Goal: Task Accomplishment & Management: Use online tool/utility

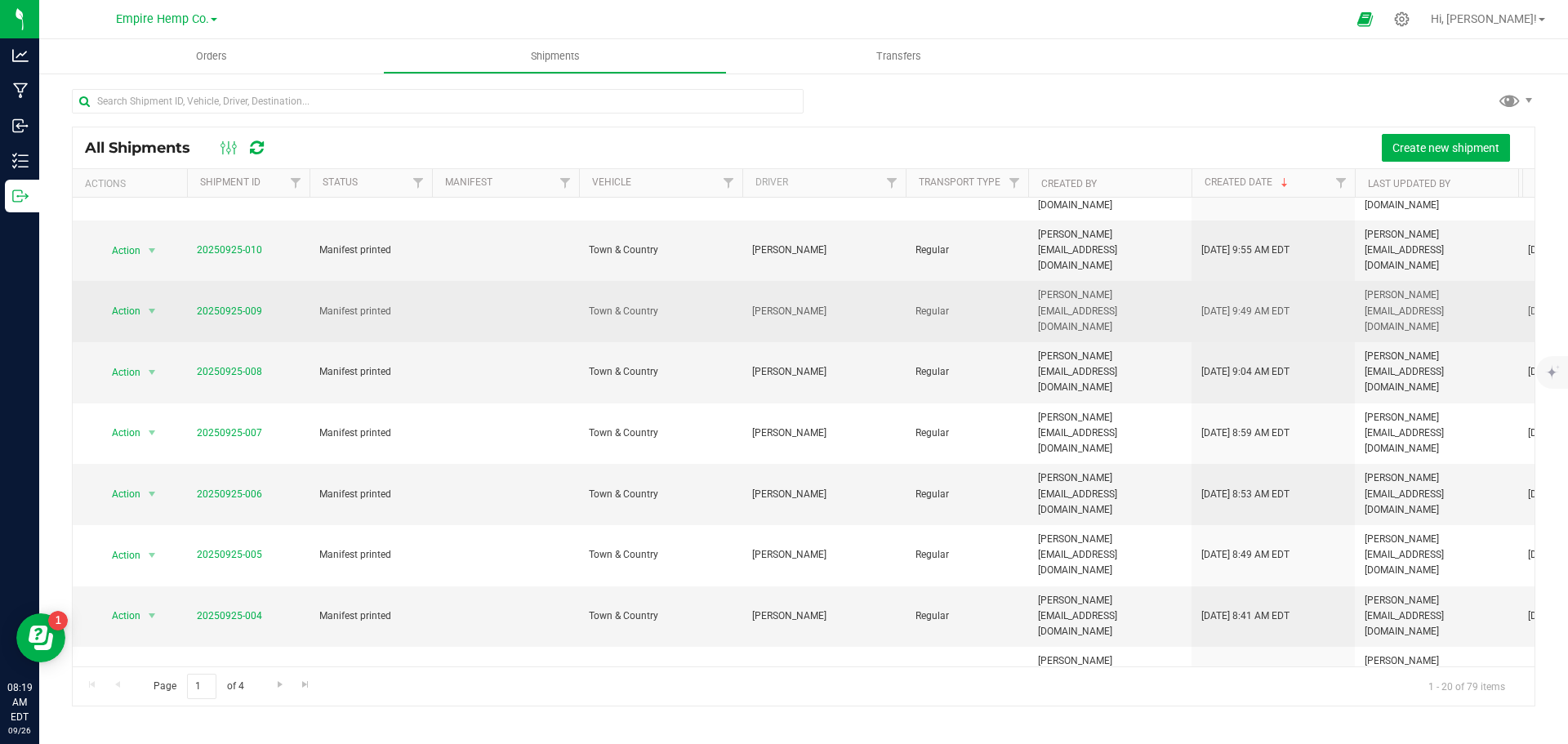
scroll to position [286, 0]
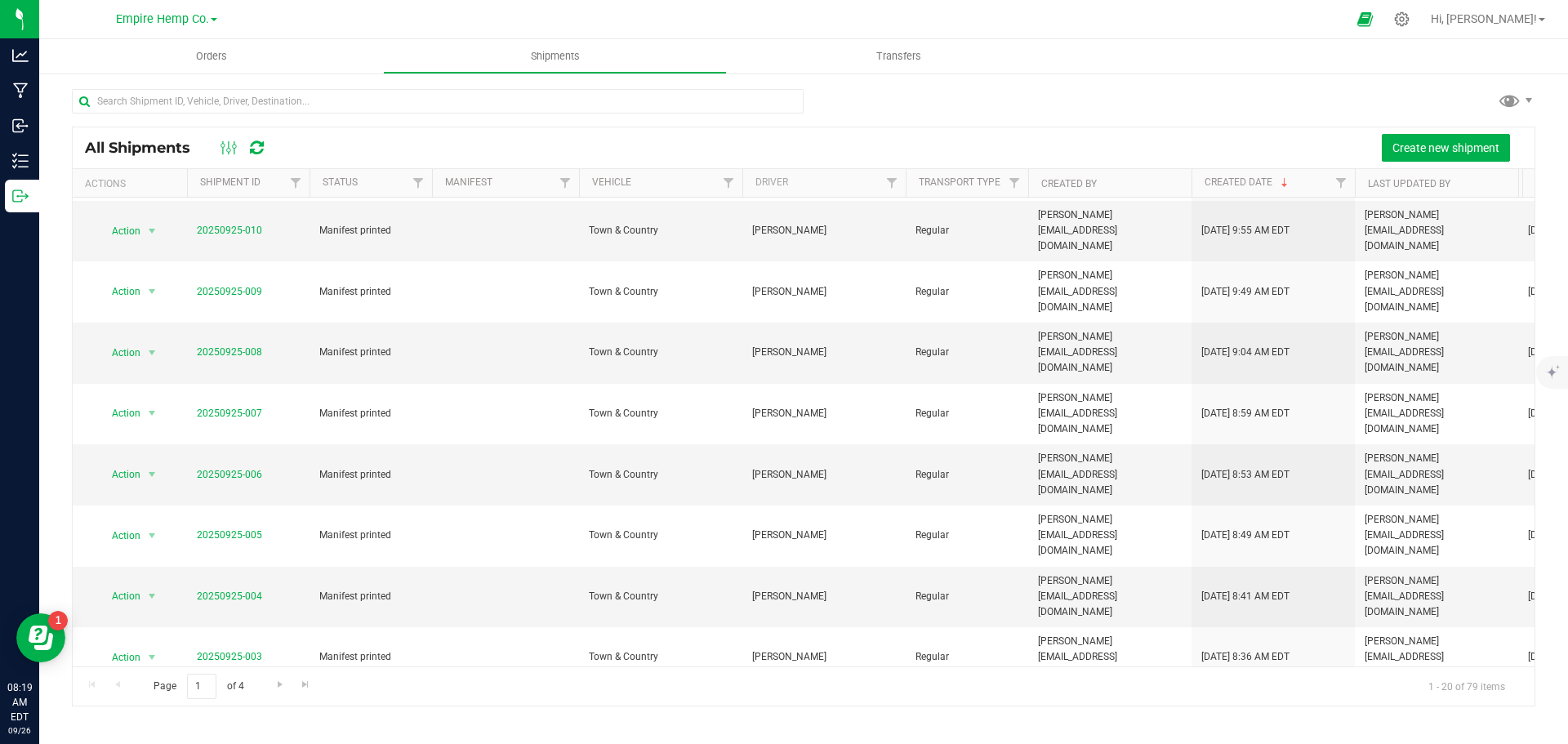
click at [159, 626] on li "Ship shipment" at bounding box center [159, 638] width 122 height 24
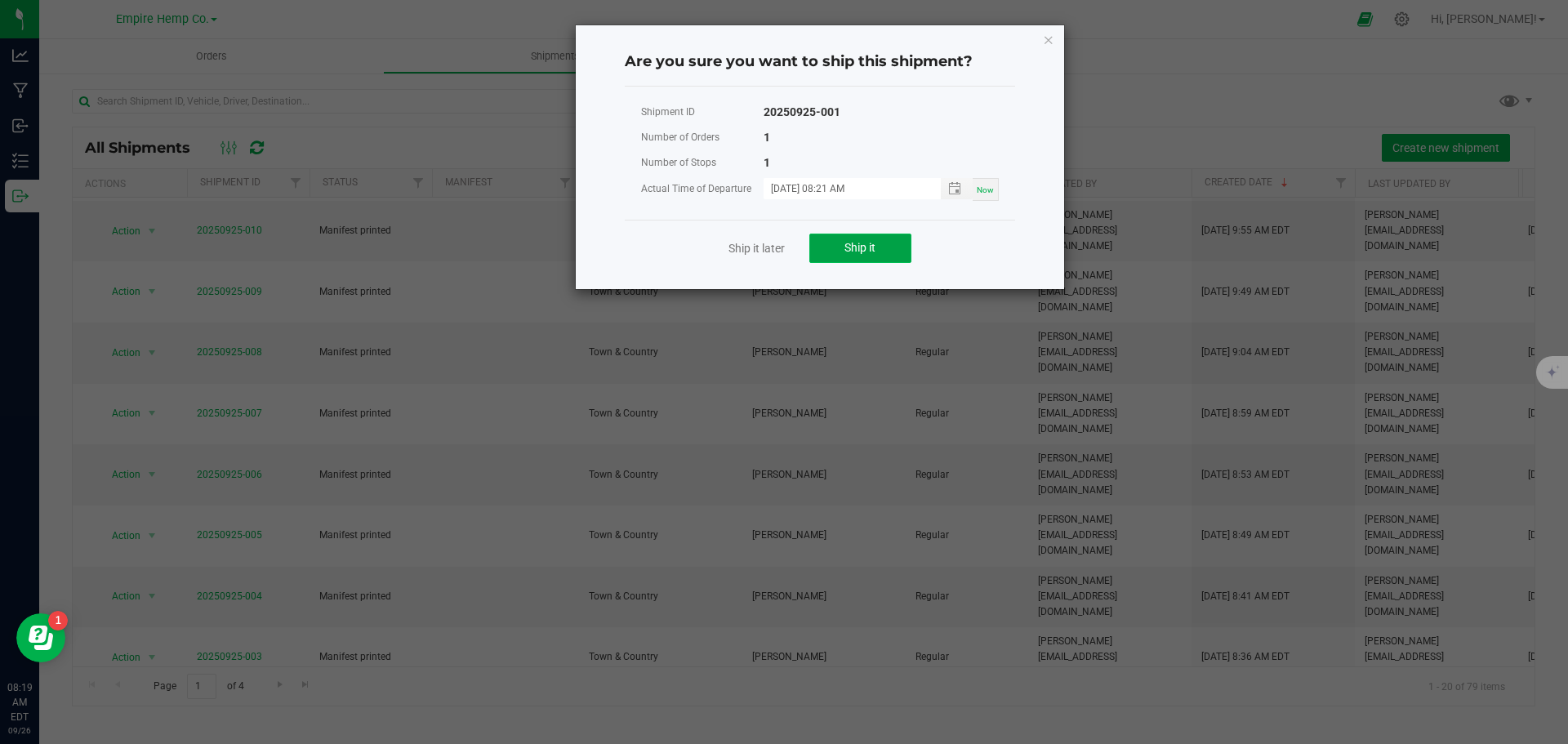
click at [865, 243] on span "Ship it" at bounding box center [860, 247] width 31 height 13
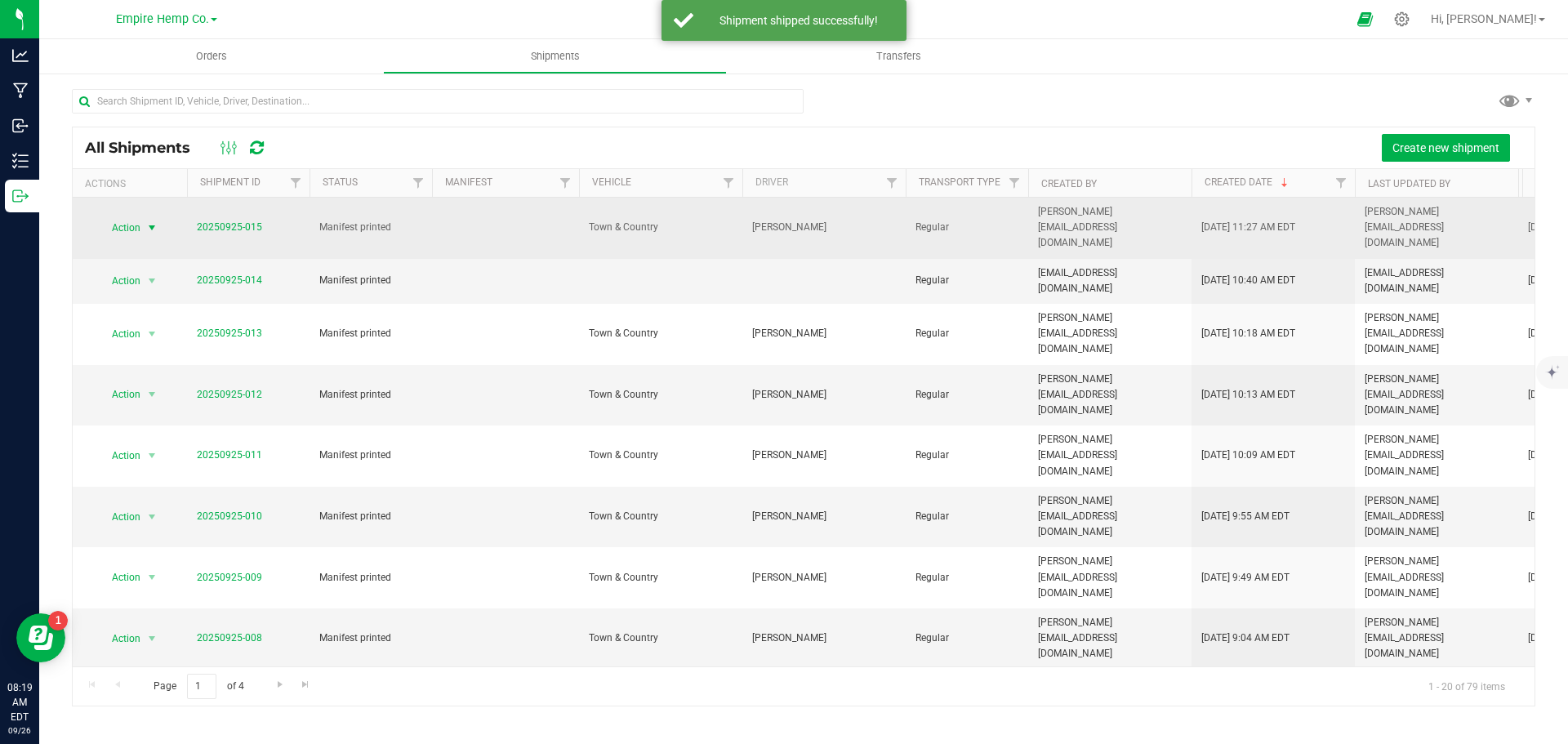
click at [152, 221] on span "select" at bounding box center [151, 227] width 13 height 13
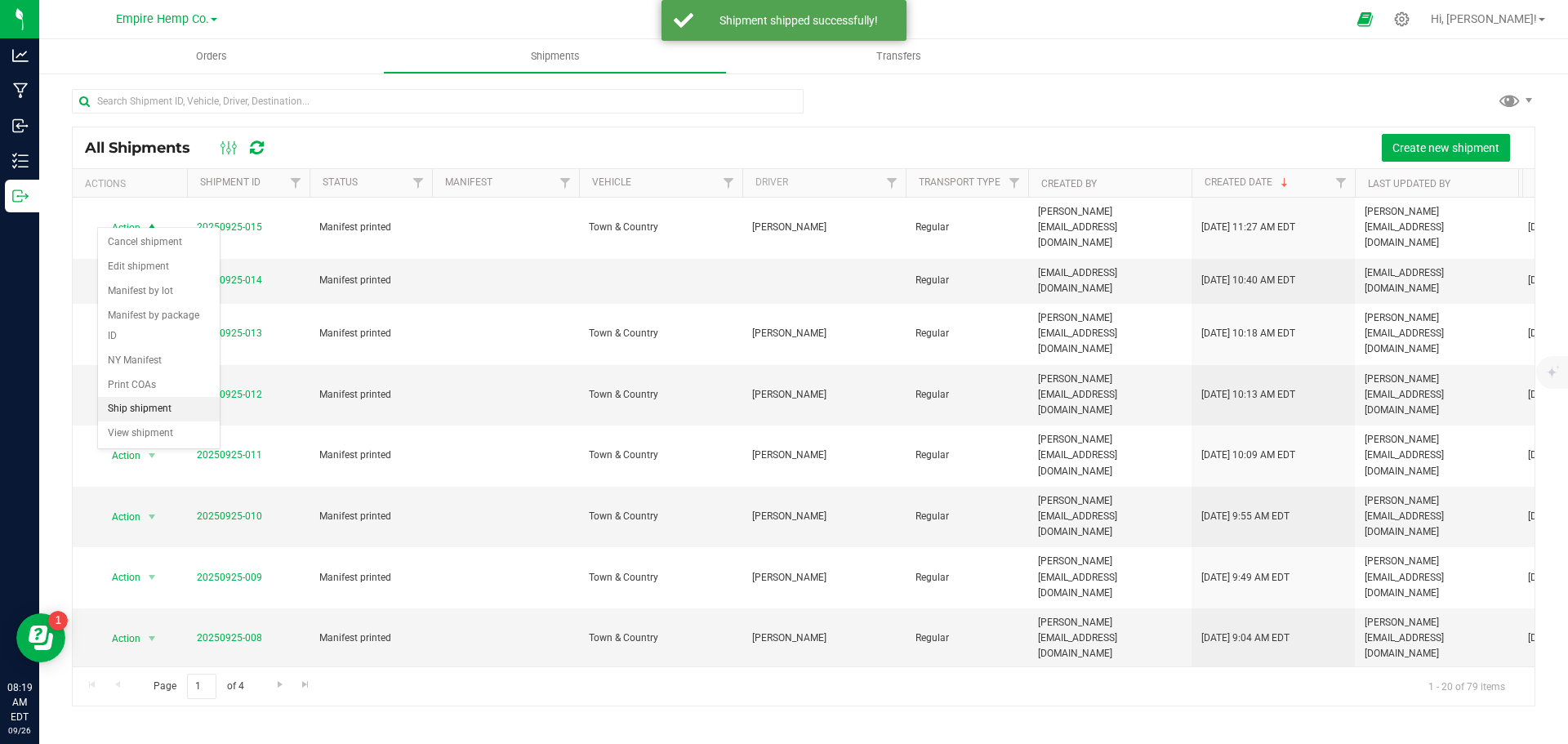
click at [153, 397] on li "Ship shipment" at bounding box center [159, 409] width 122 height 24
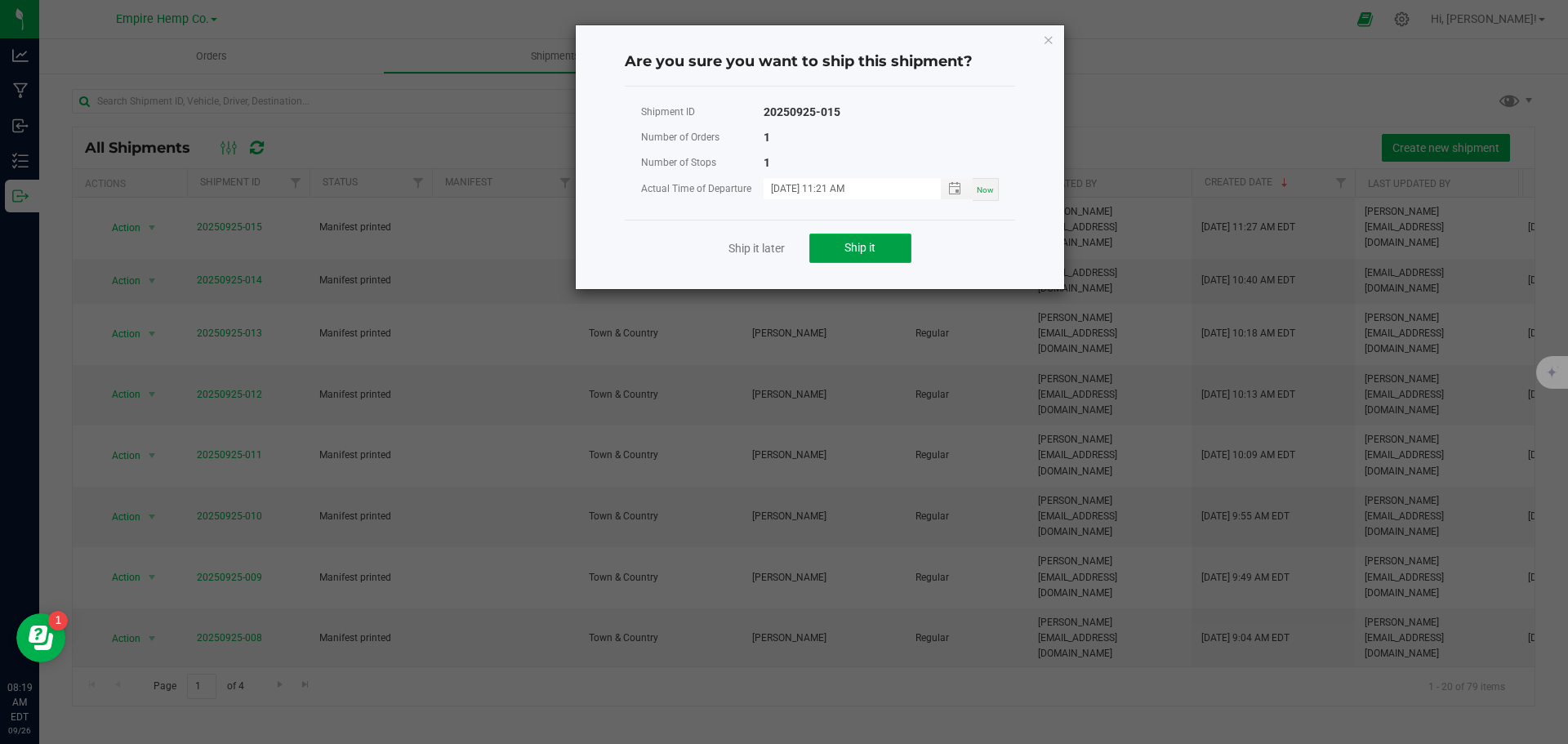
click at [843, 242] on button "Ship it" at bounding box center [860, 249] width 102 height 29
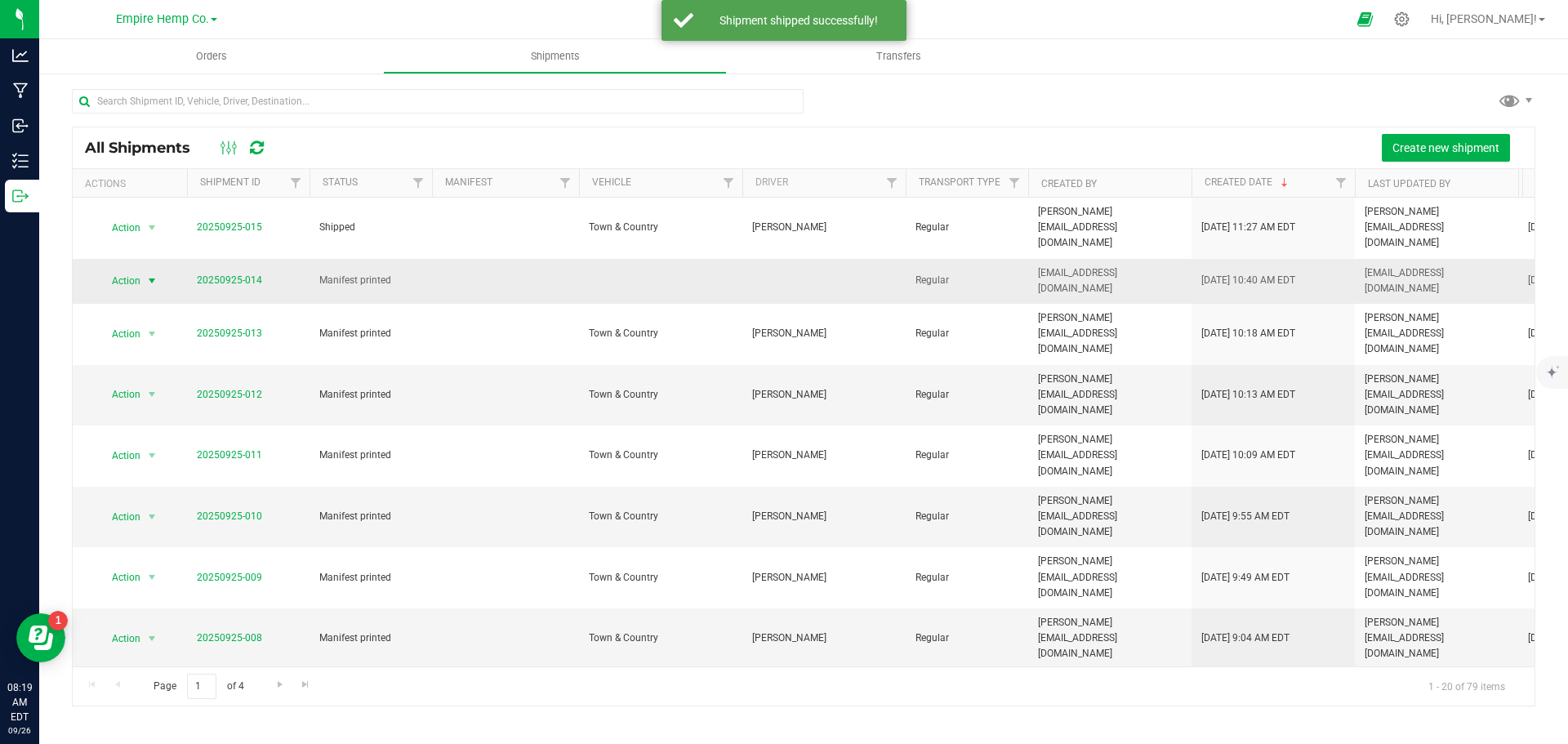
click at [153, 274] on span "select" at bounding box center [151, 281] width 13 height 13
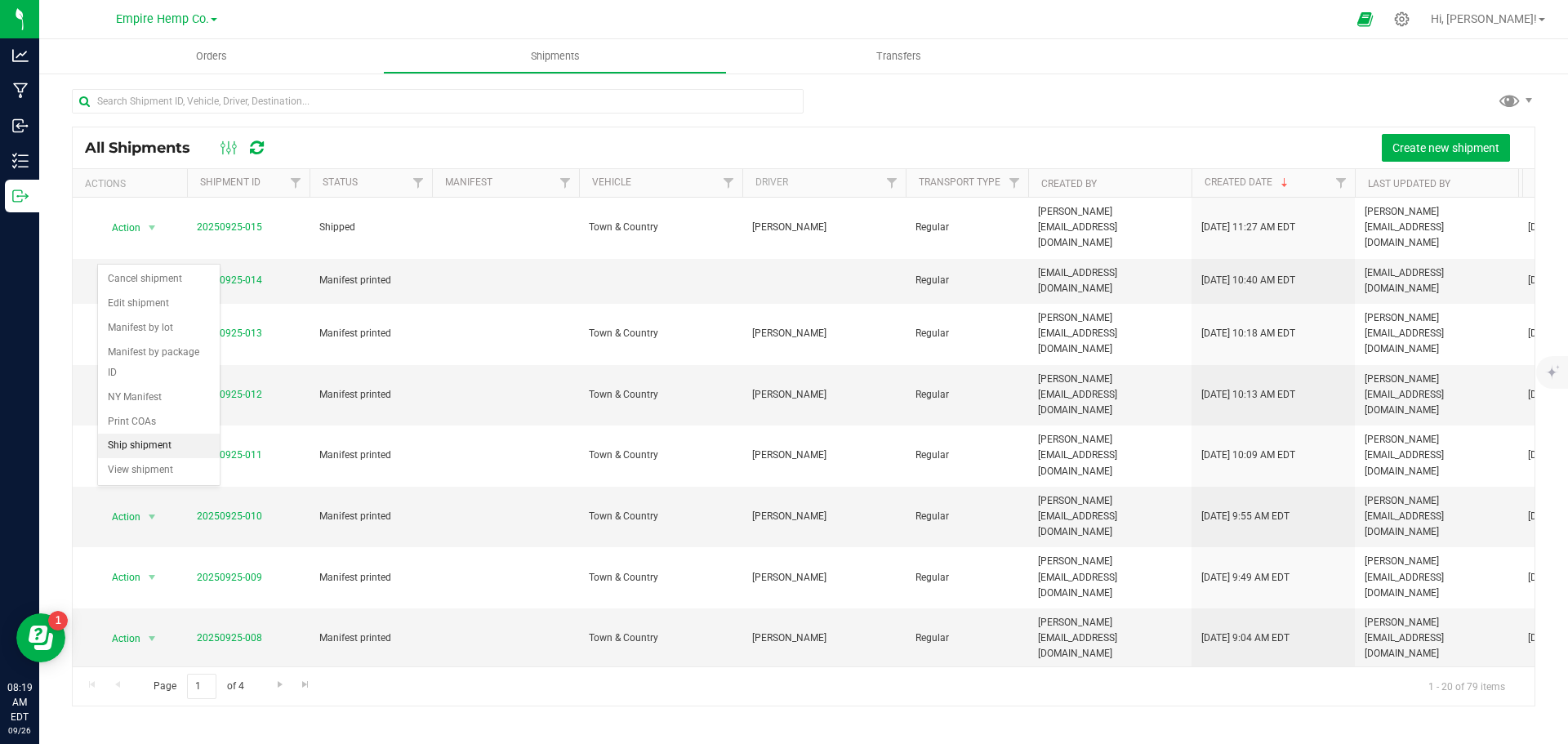
click at [154, 433] on li "Ship shipment" at bounding box center [159, 445] width 122 height 24
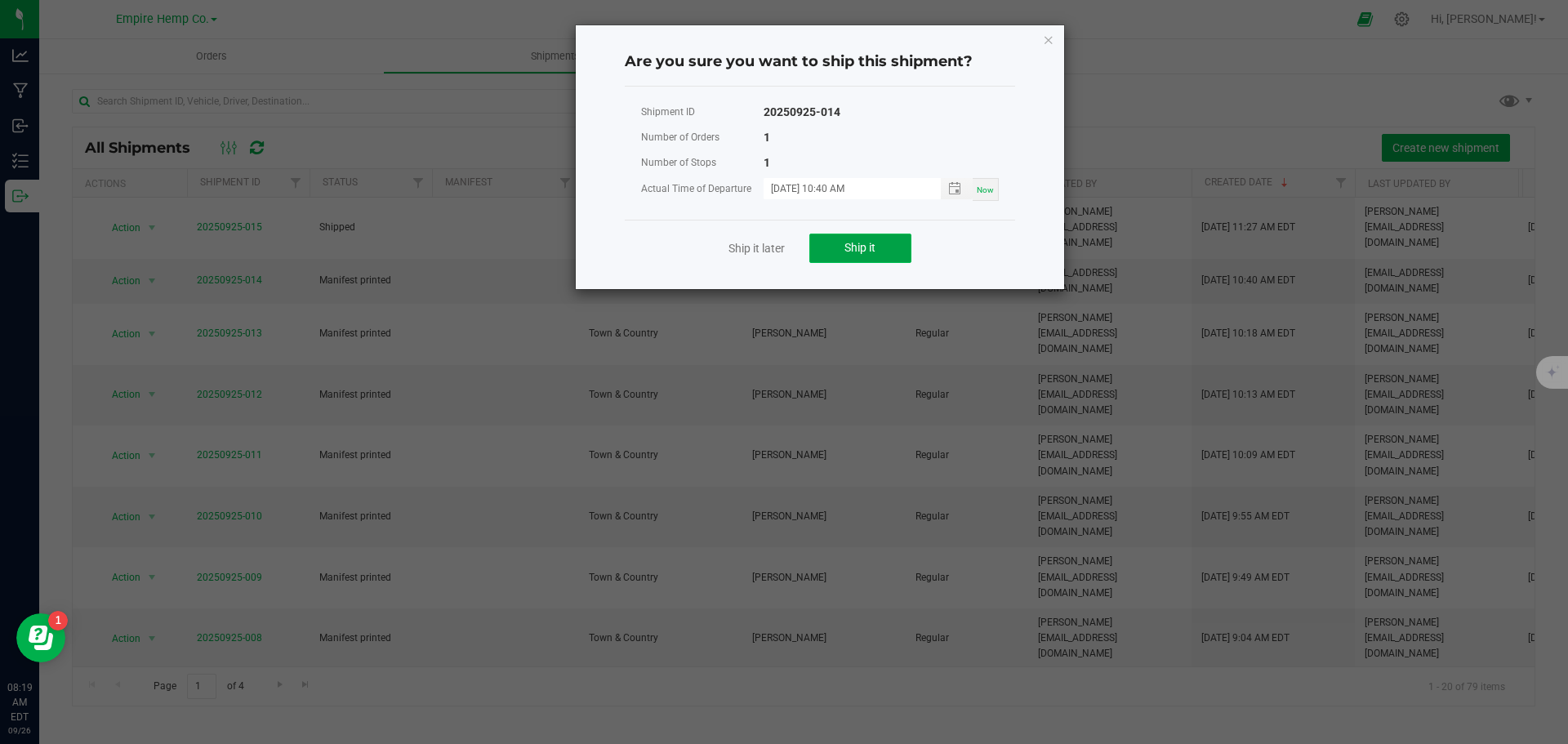
click at [860, 243] on span "Ship it" at bounding box center [860, 247] width 31 height 13
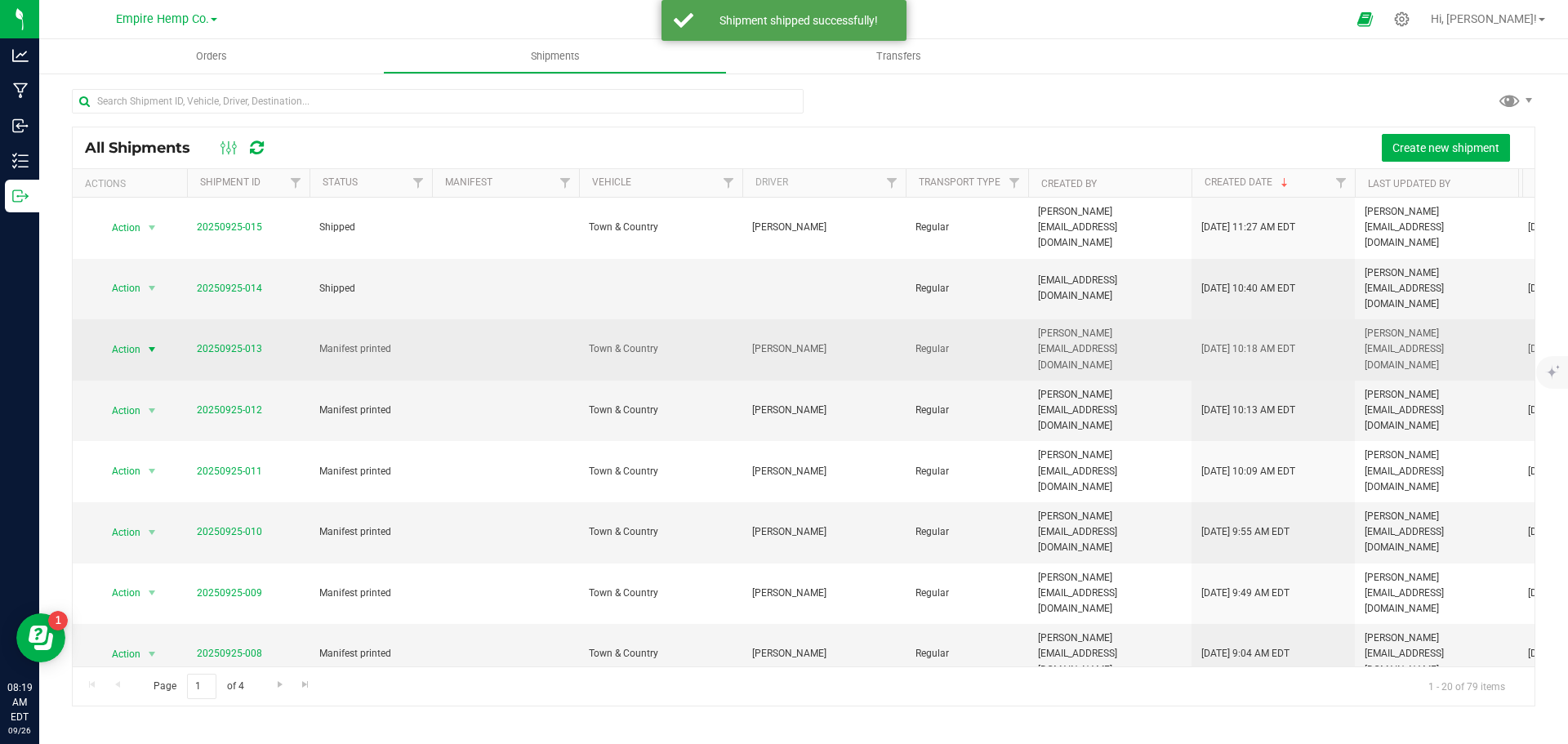
click at [153, 343] on span "select" at bounding box center [151, 349] width 13 height 13
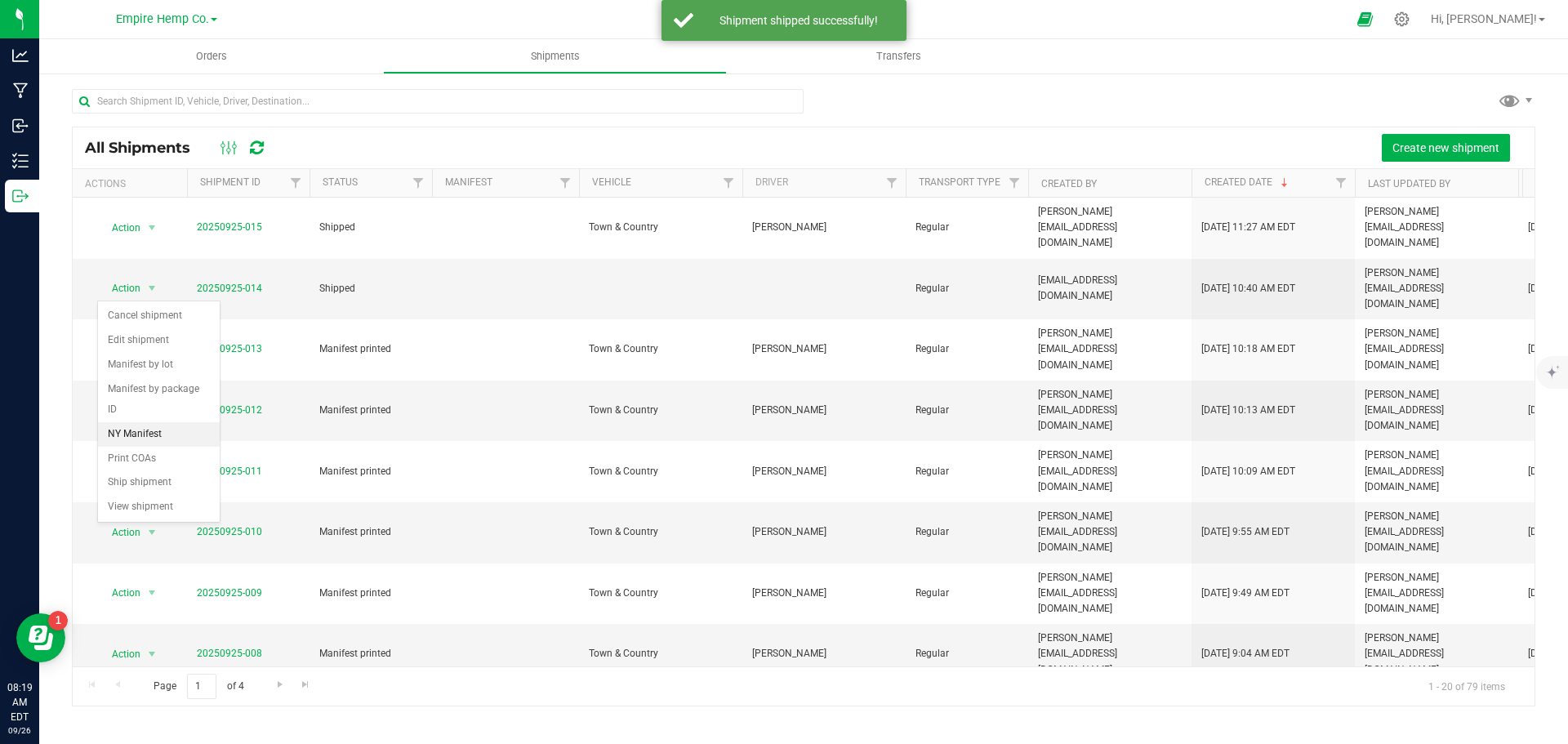
click at [162, 422] on li "NY Manifest" at bounding box center [159, 434] width 122 height 24
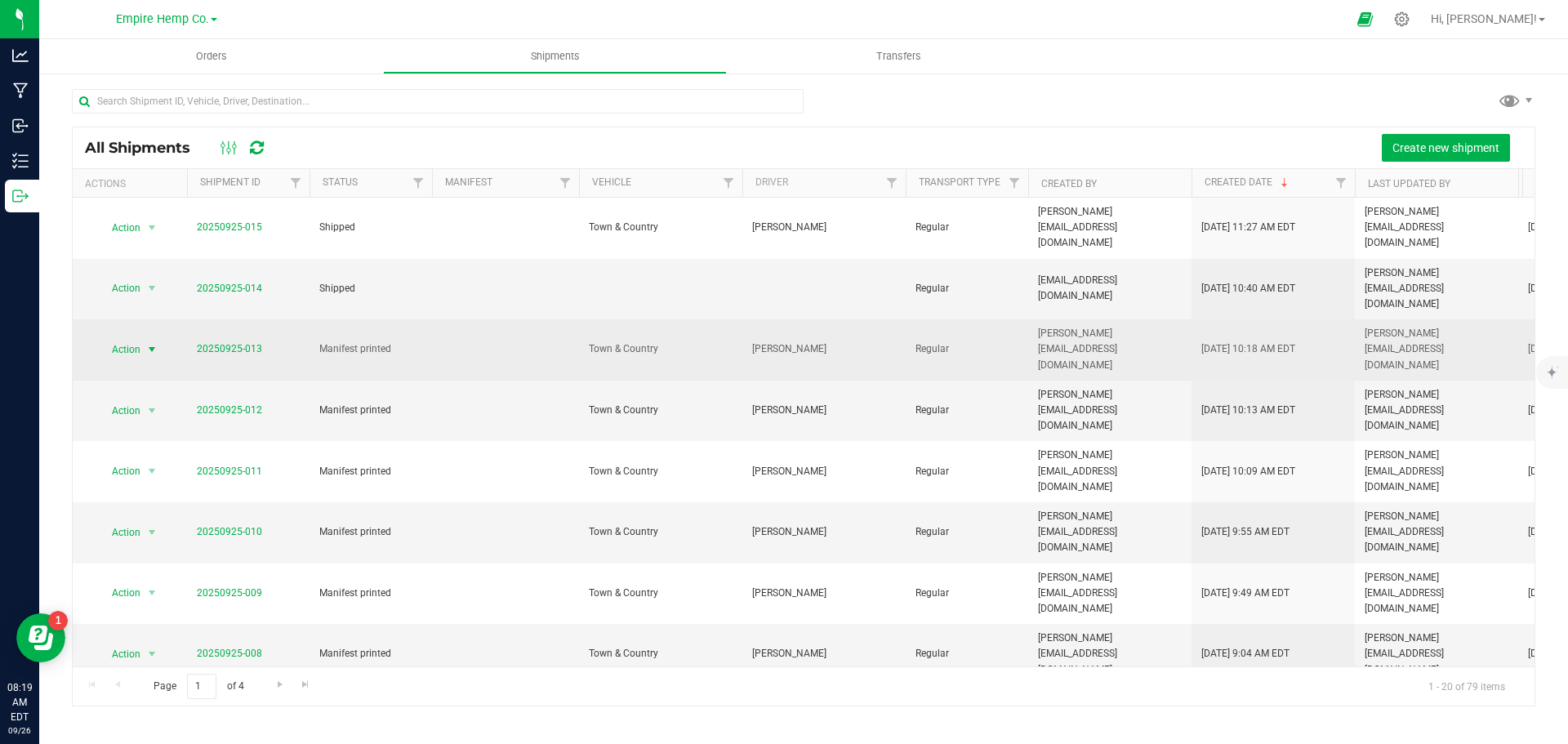
click at [148, 343] on span "select" at bounding box center [151, 349] width 13 height 13
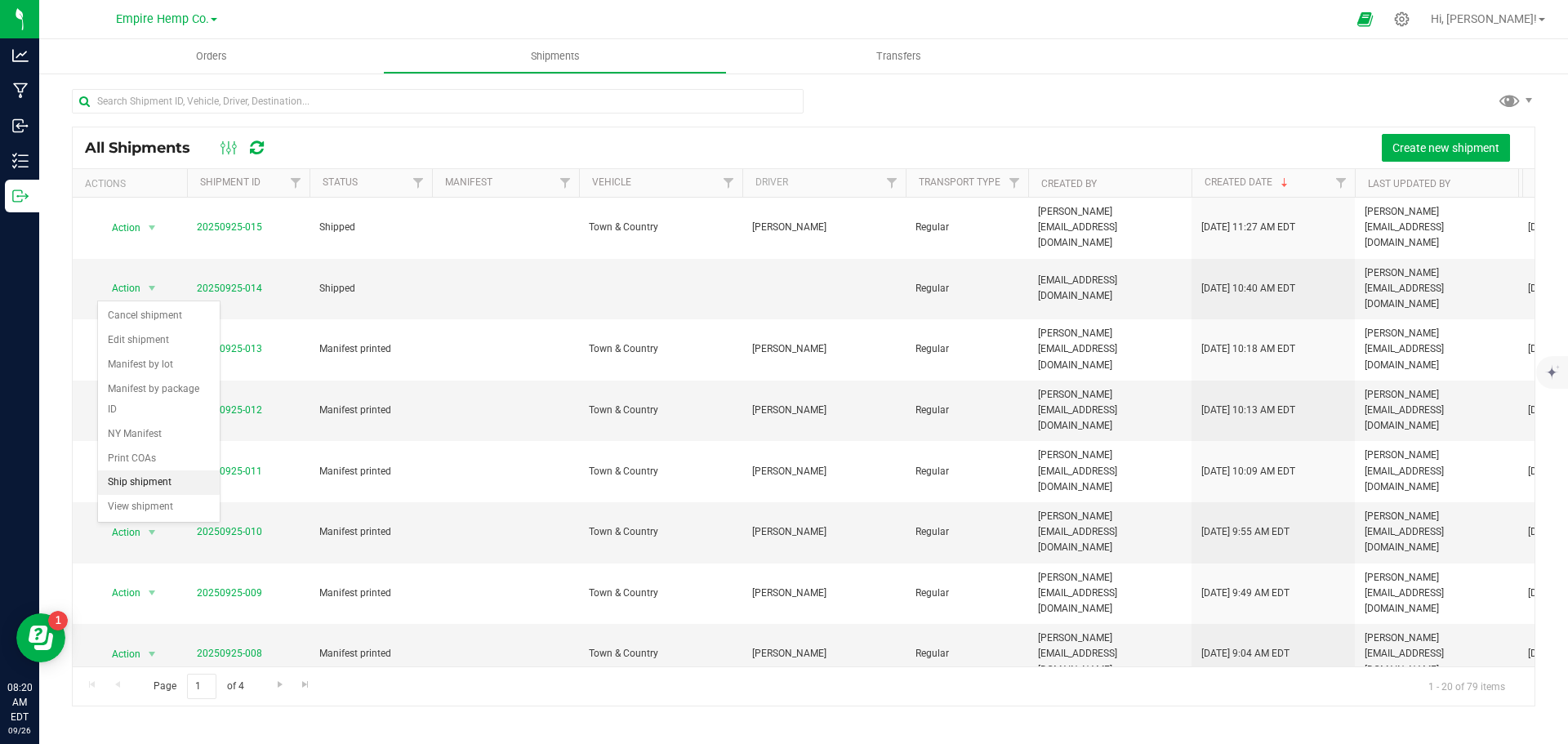
click at [162, 470] on li "Ship shipment" at bounding box center [159, 482] width 122 height 24
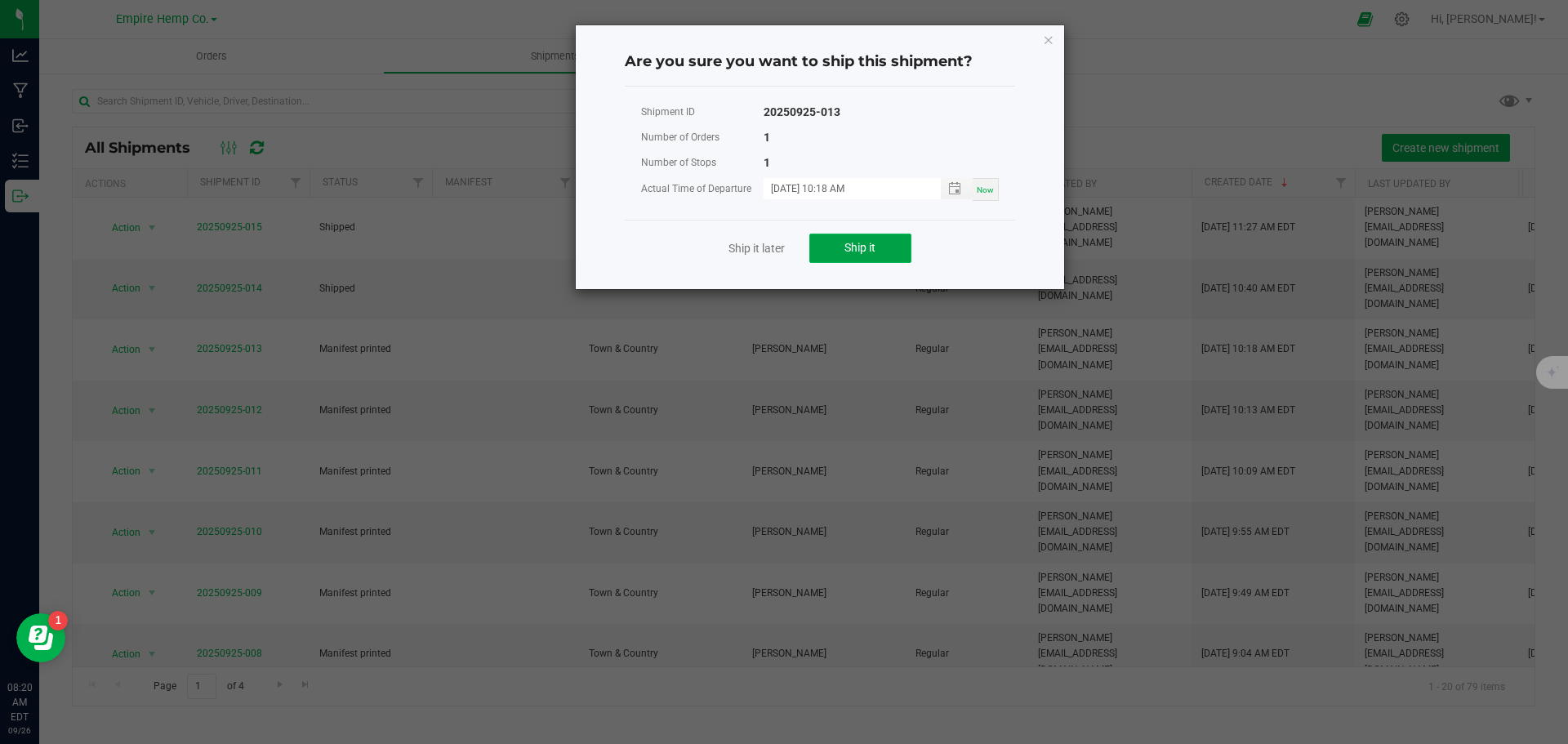
click at [860, 251] on span "Ship it" at bounding box center [860, 247] width 31 height 13
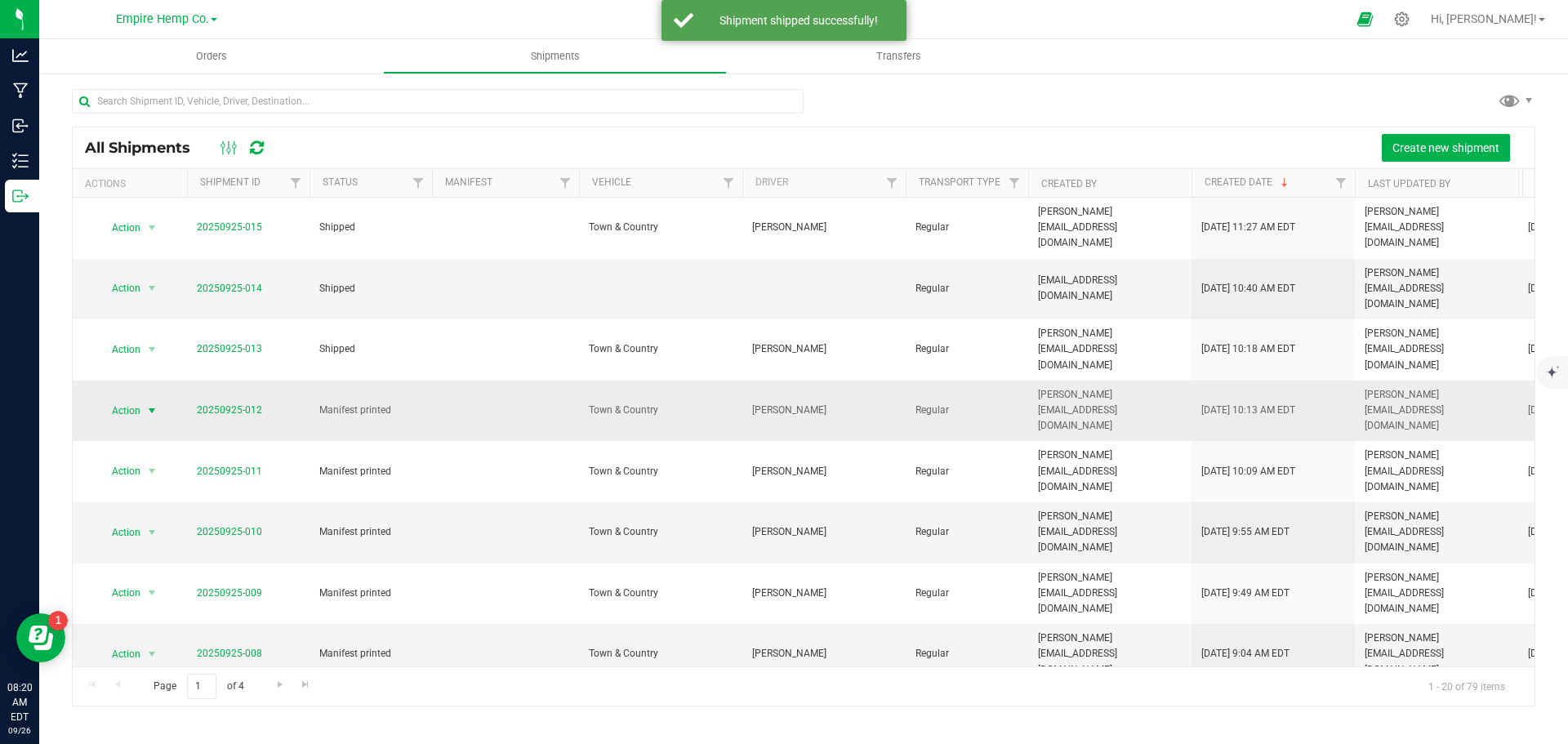
click at [156, 404] on span "select" at bounding box center [151, 410] width 13 height 13
click at [144, 507] on li "Ship shipment" at bounding box center [159, 519] width 122 height 24
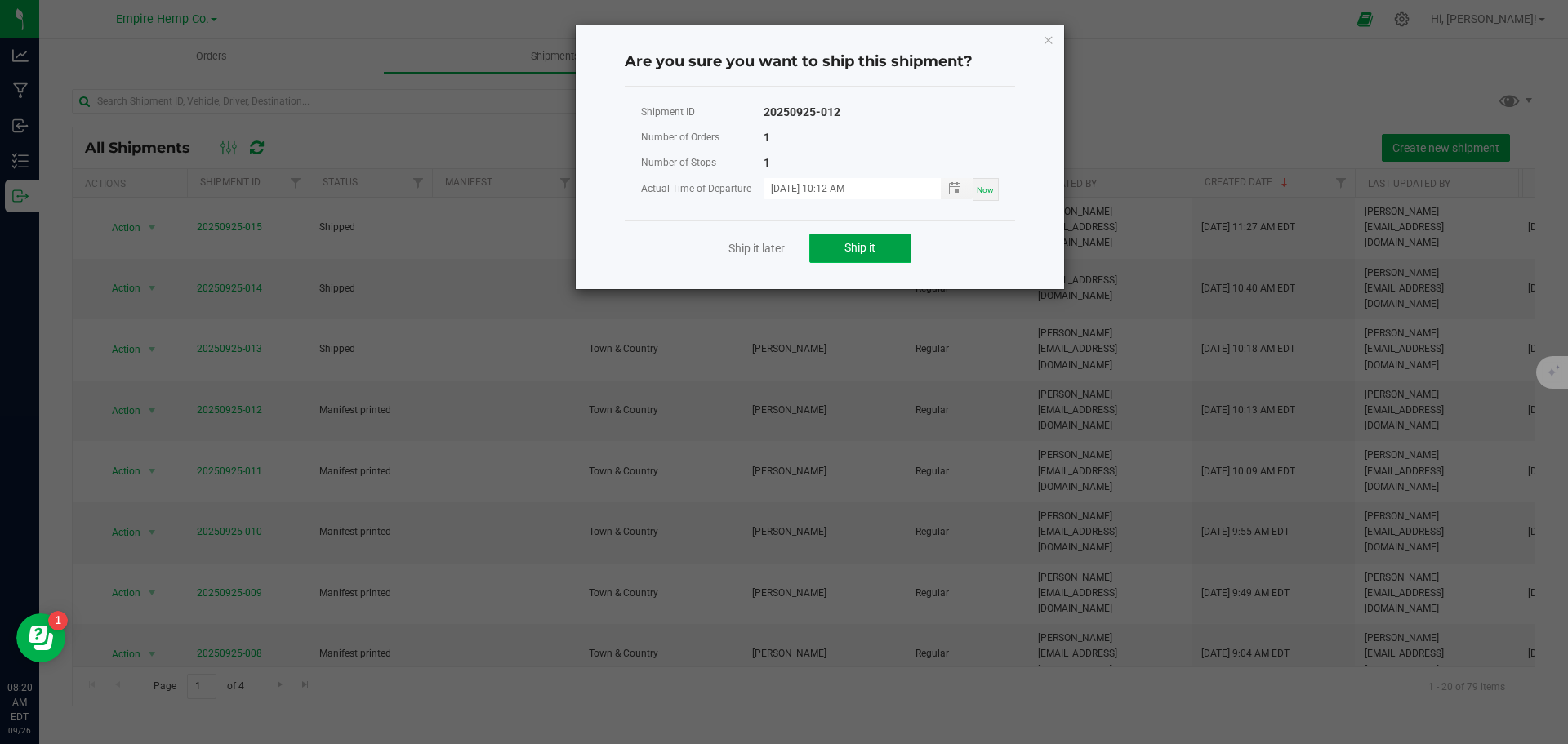
click at [851, 249] on span "Ship it" at bounding box center [860, 247] width 31 height 13
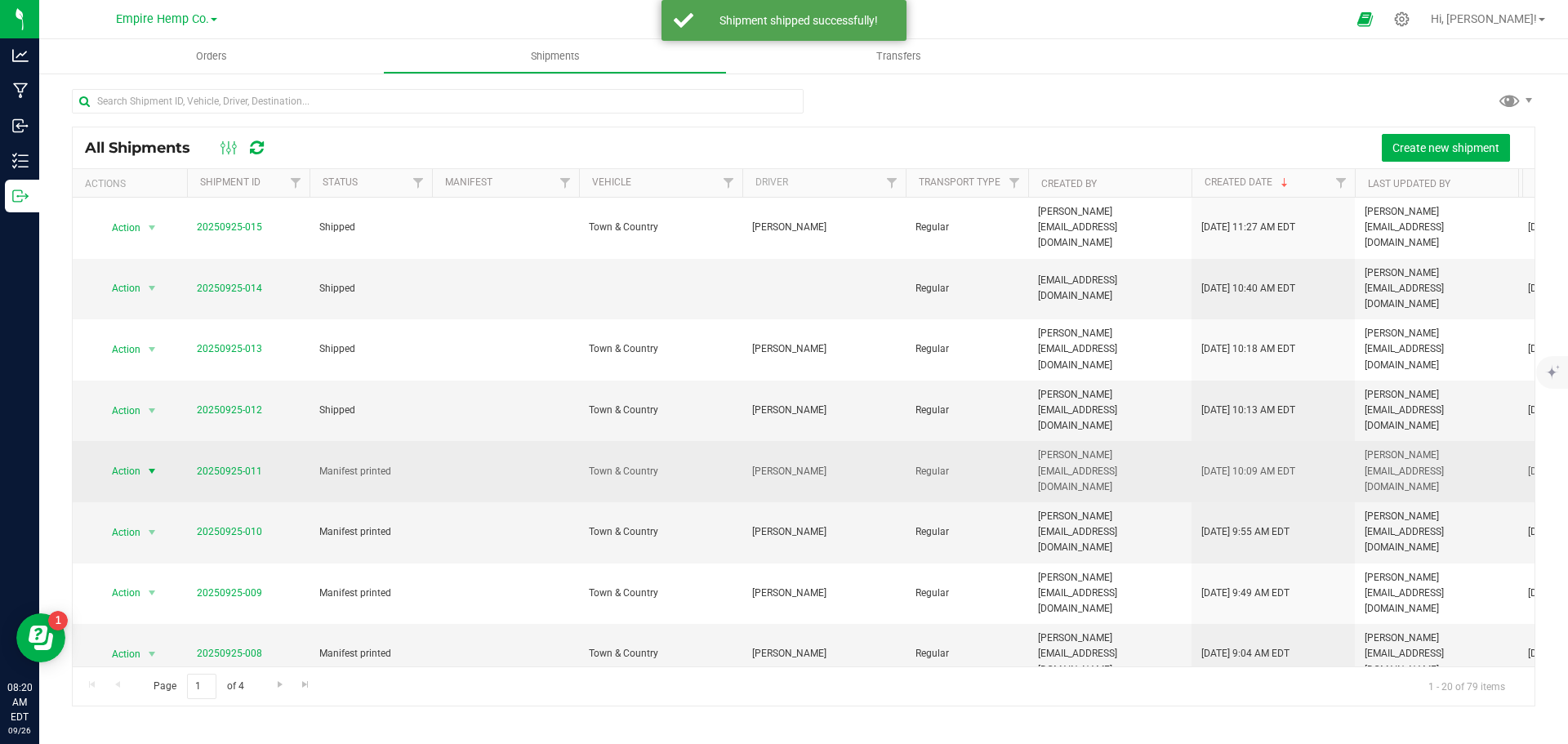
click at [153, 464] on span "select" at bounding box center [151, 470] width 13 height 13
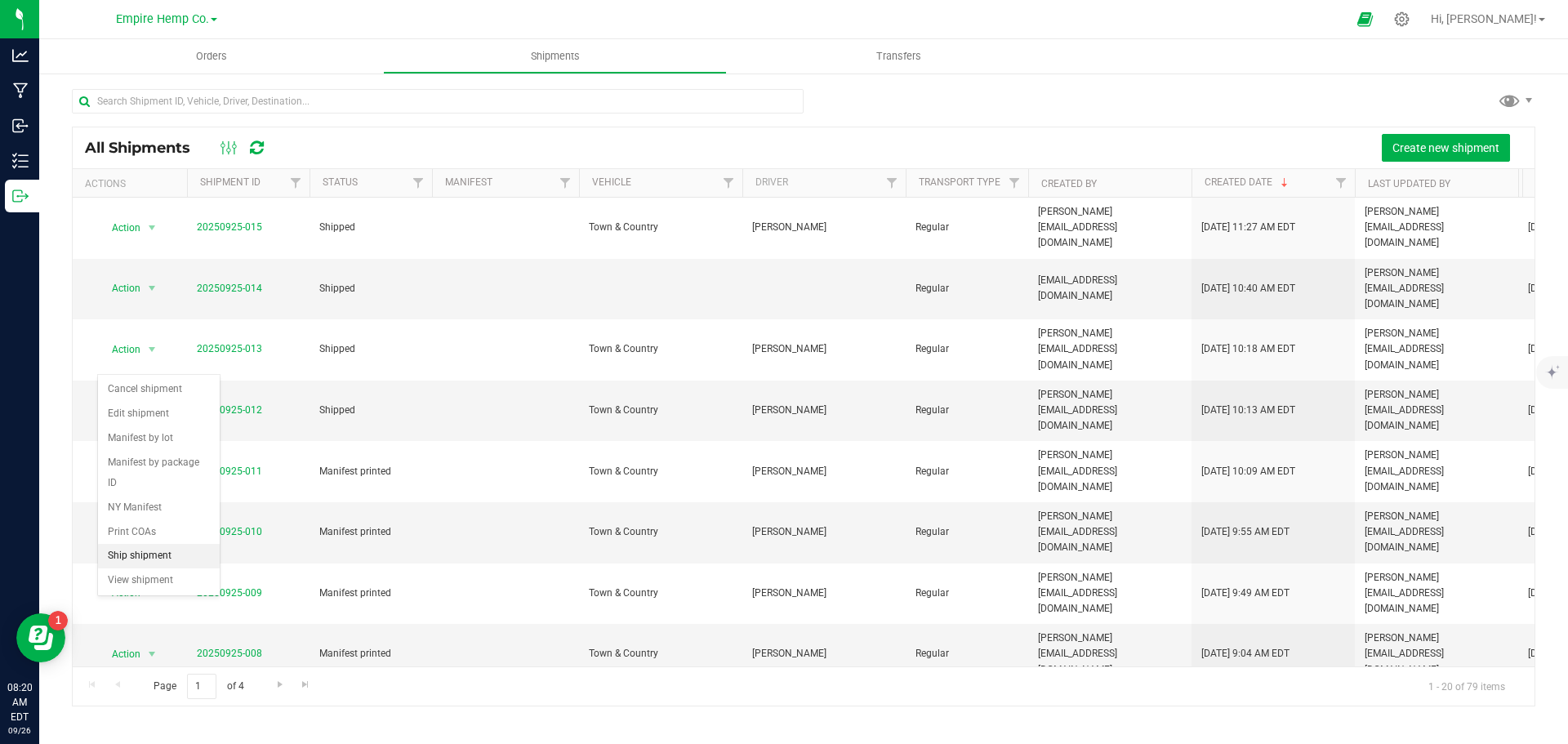
click at [169, 544] on li "Ship shipment" at bounding box center [159, 556] width 122 height 24
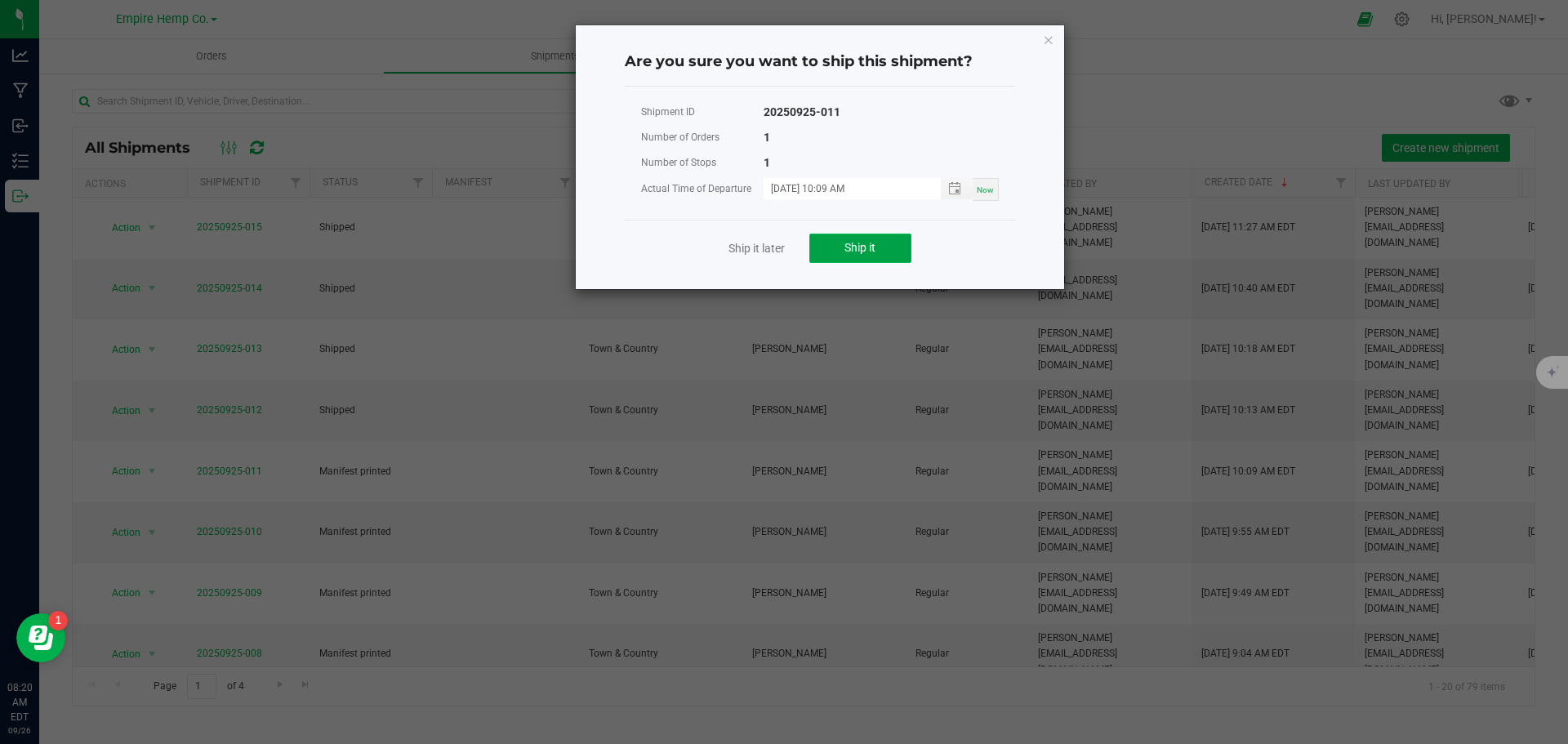
click at [842, 252] on button "Ship it" at bounding box center [860, 249] width 102 height 29
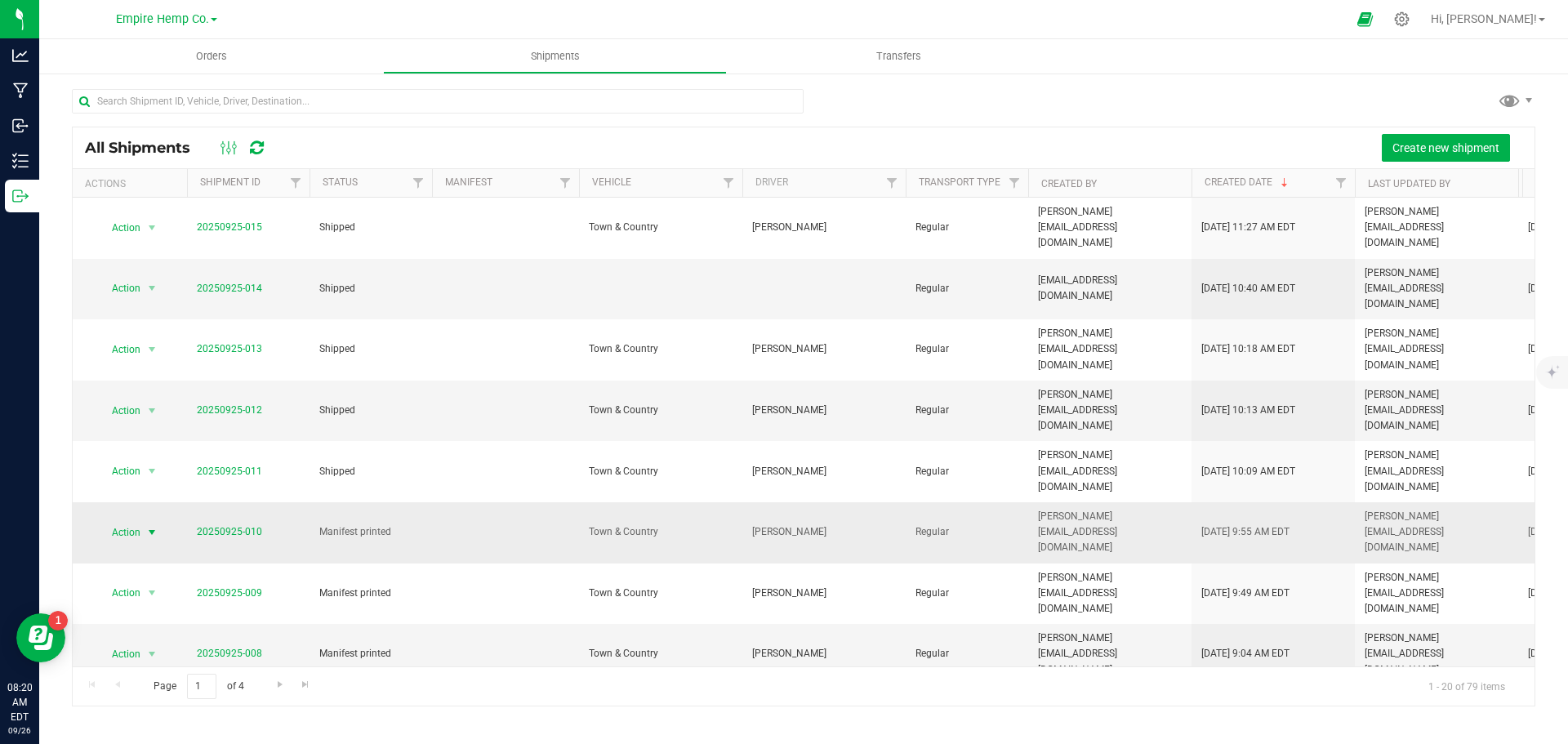
click at [154, 526] on span "select" at bounding box center [151, 532] width 13 height 13
click at [159, 581] on li "Ship shipment" at bounding box center [159, 593] width 122 height 24
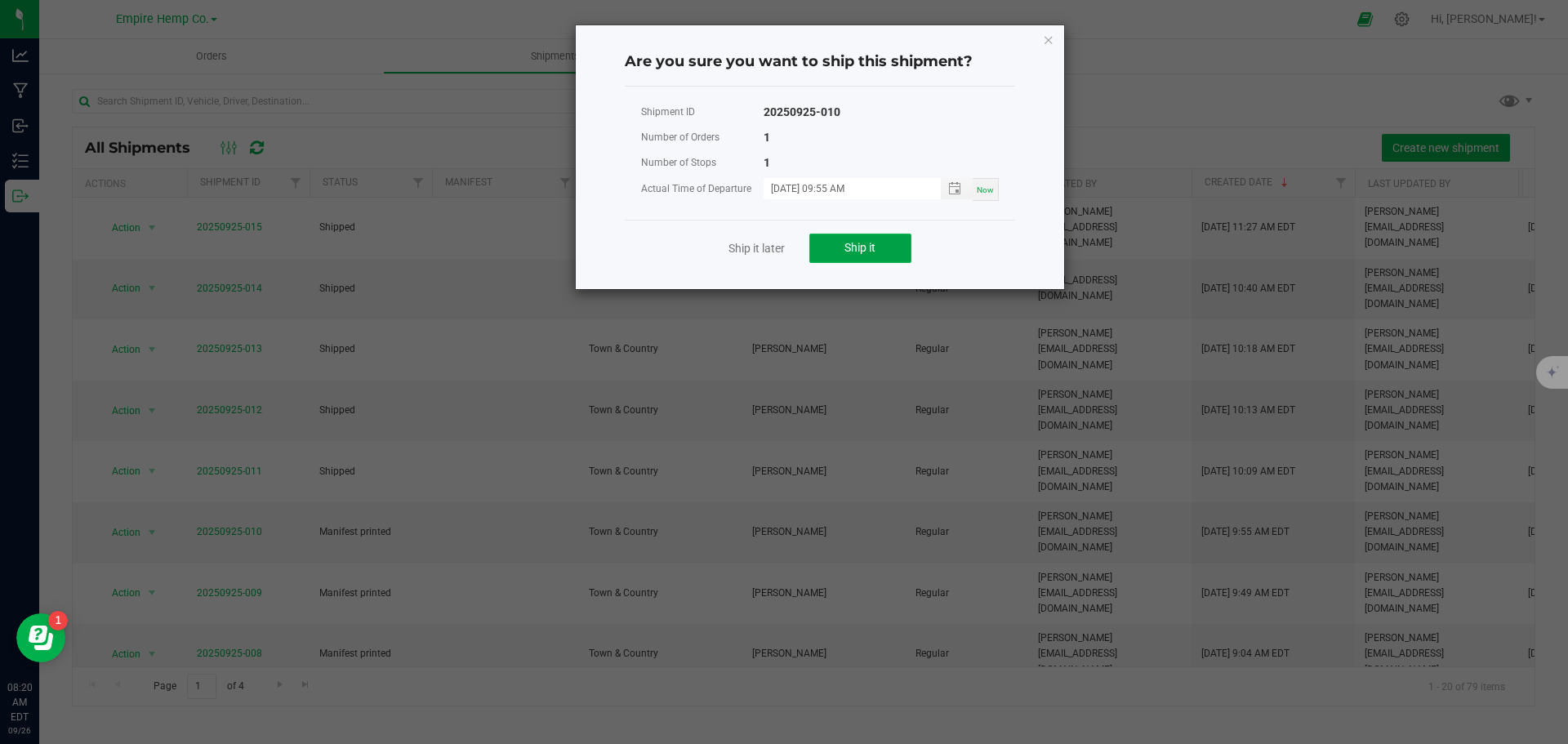
click at [864, 249] on span "Ship it" at bounding box center [860, 247] width 31 height 13
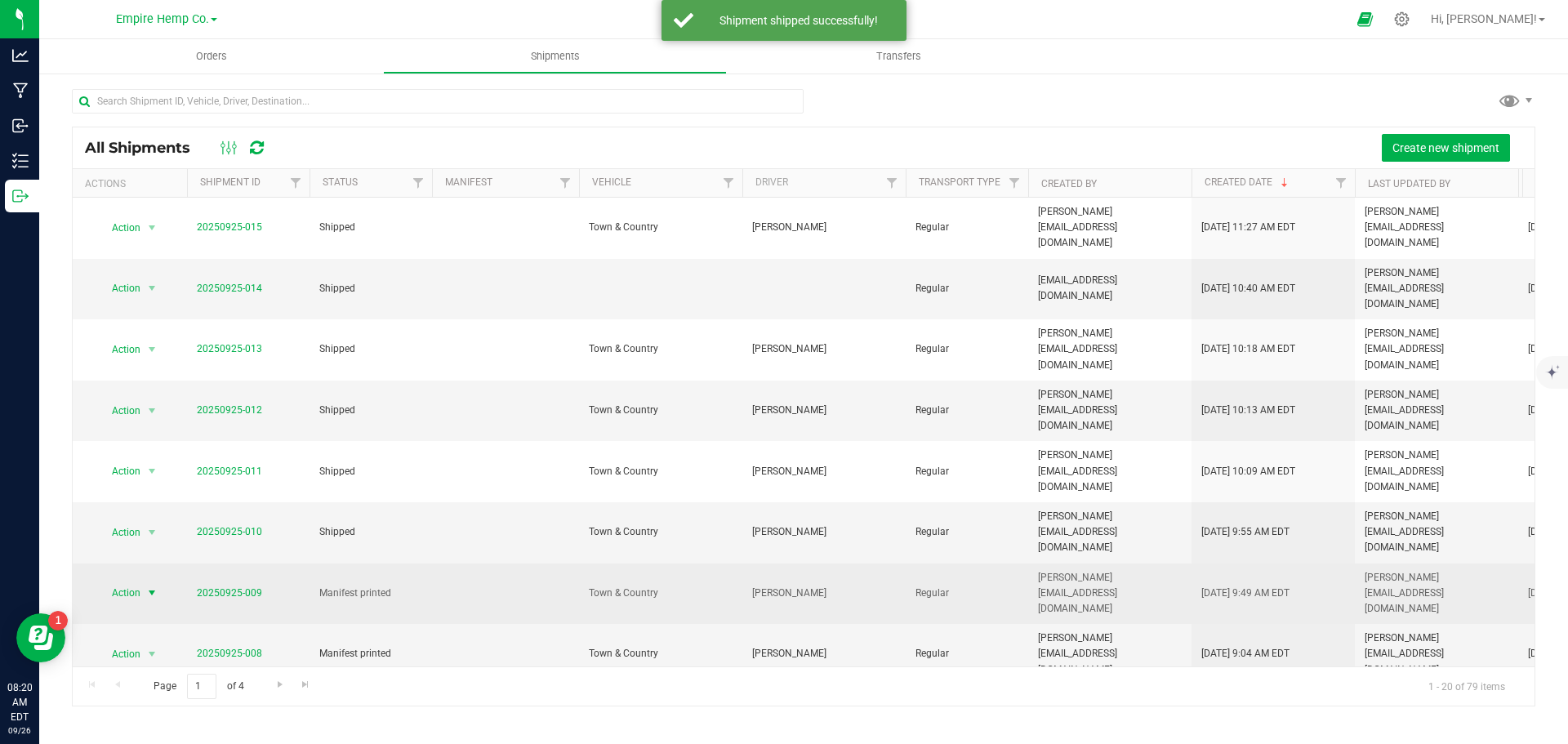
click at [149, 586] on span "select" at bounding box center [151, 592] width 13 height 13
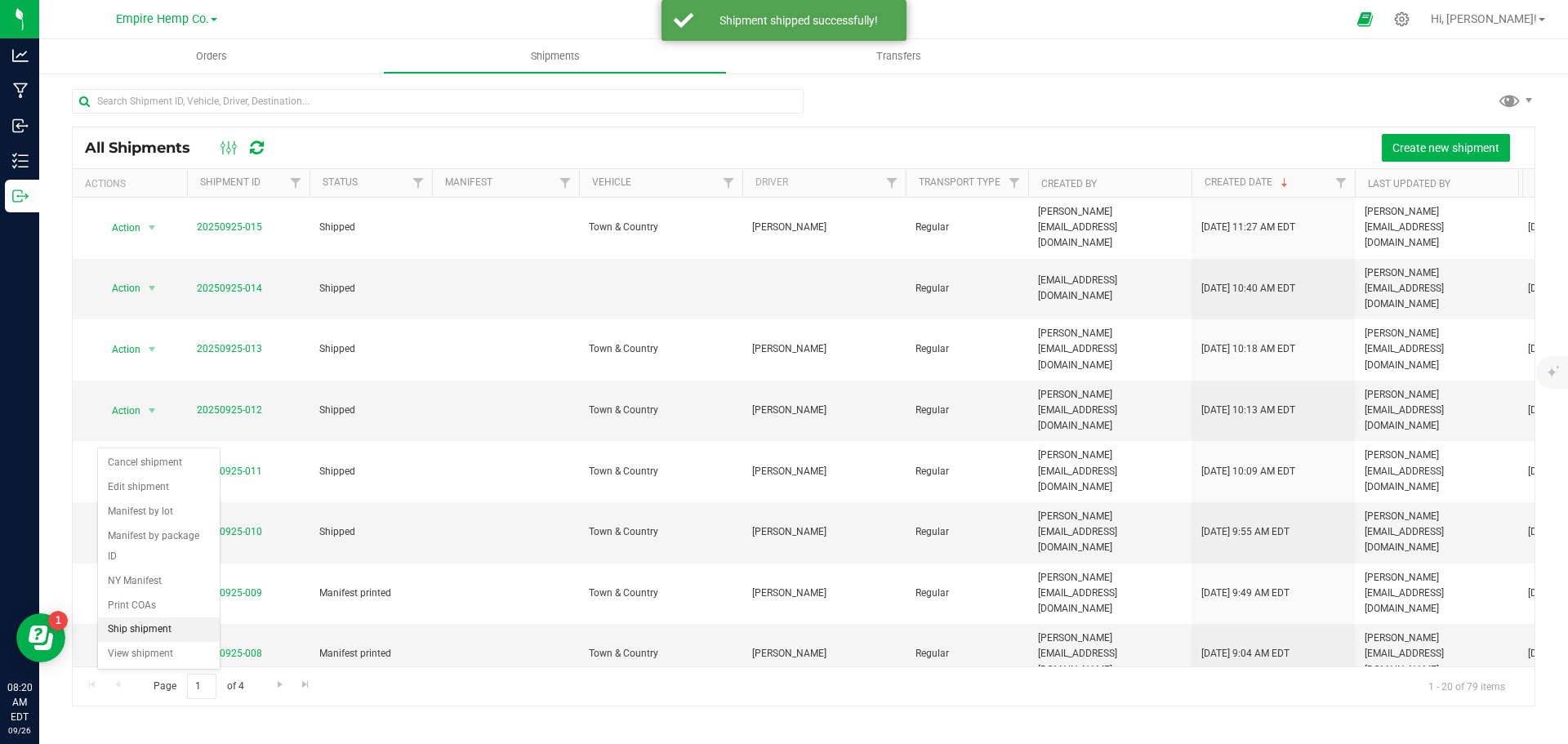
click at [174, 617] on li "Ship shipment" at bounding box center [159, 629] width 122 height 24
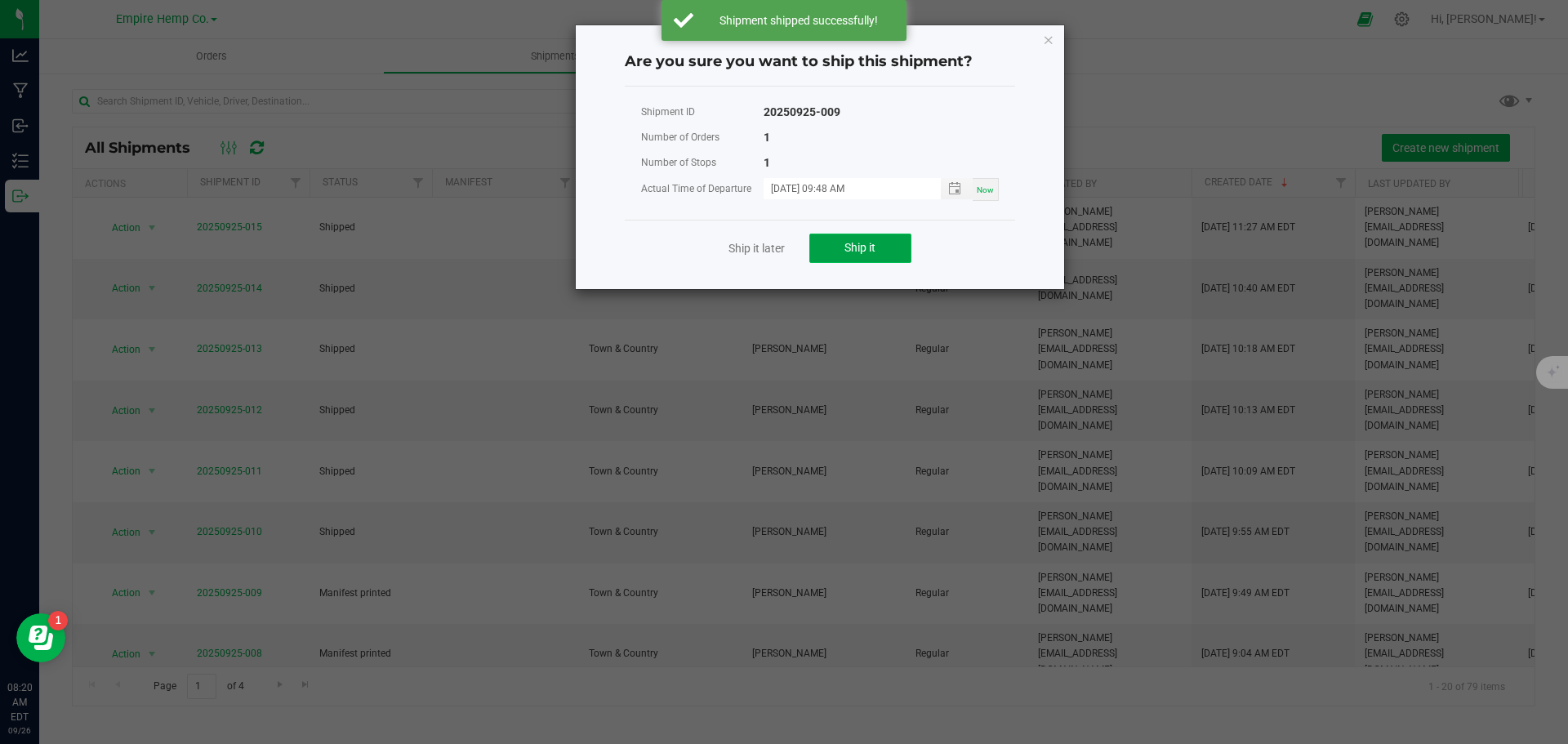
click at [855, 240] on button "Ship it" at bounding box center [860, 249] width 102 height 29
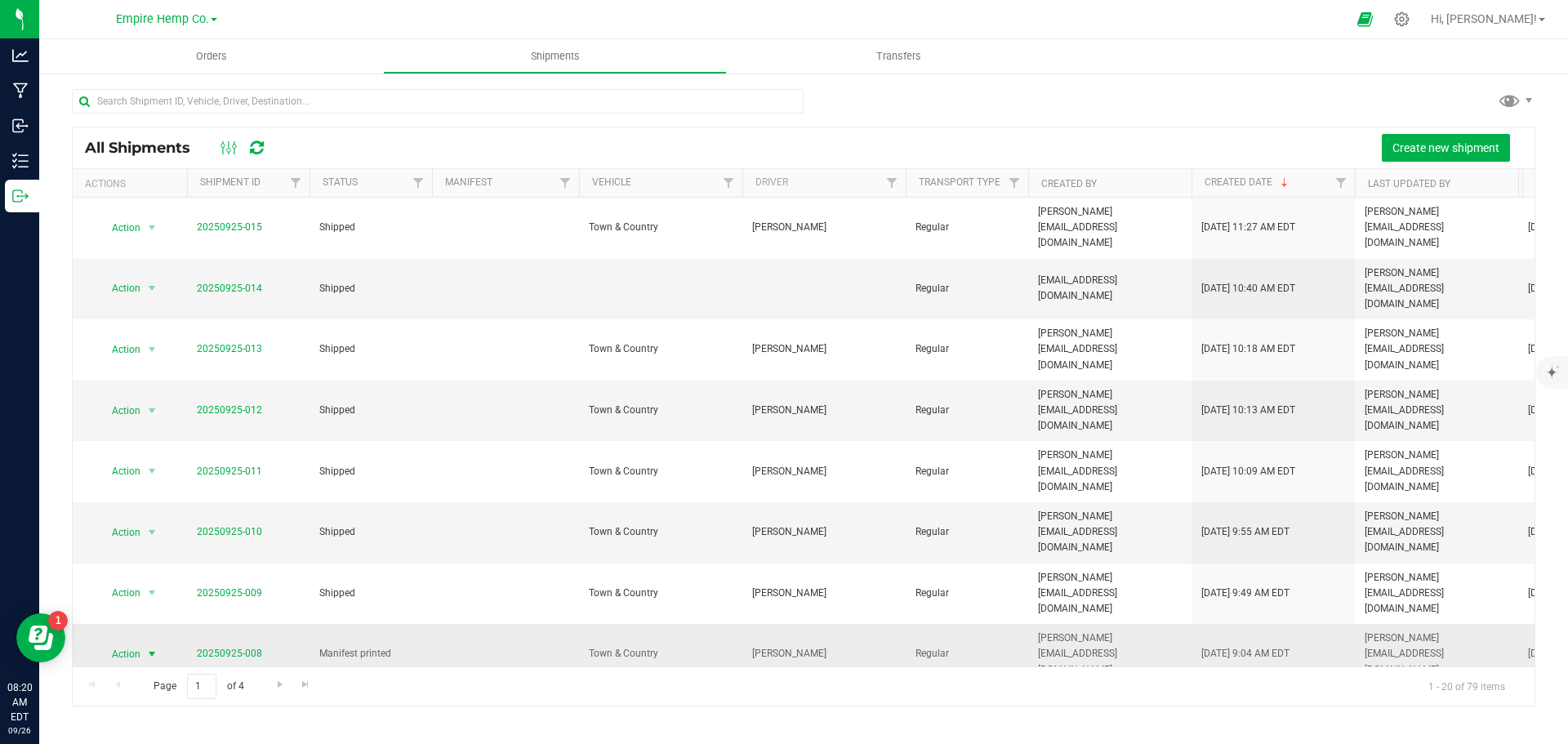
click at [150, 647] on span "select" at bounding box center [151, 653] width 13 height 13
click at [157, 654] on li "Ship shipment" at bounding box center [159, 666] width 122 height 24
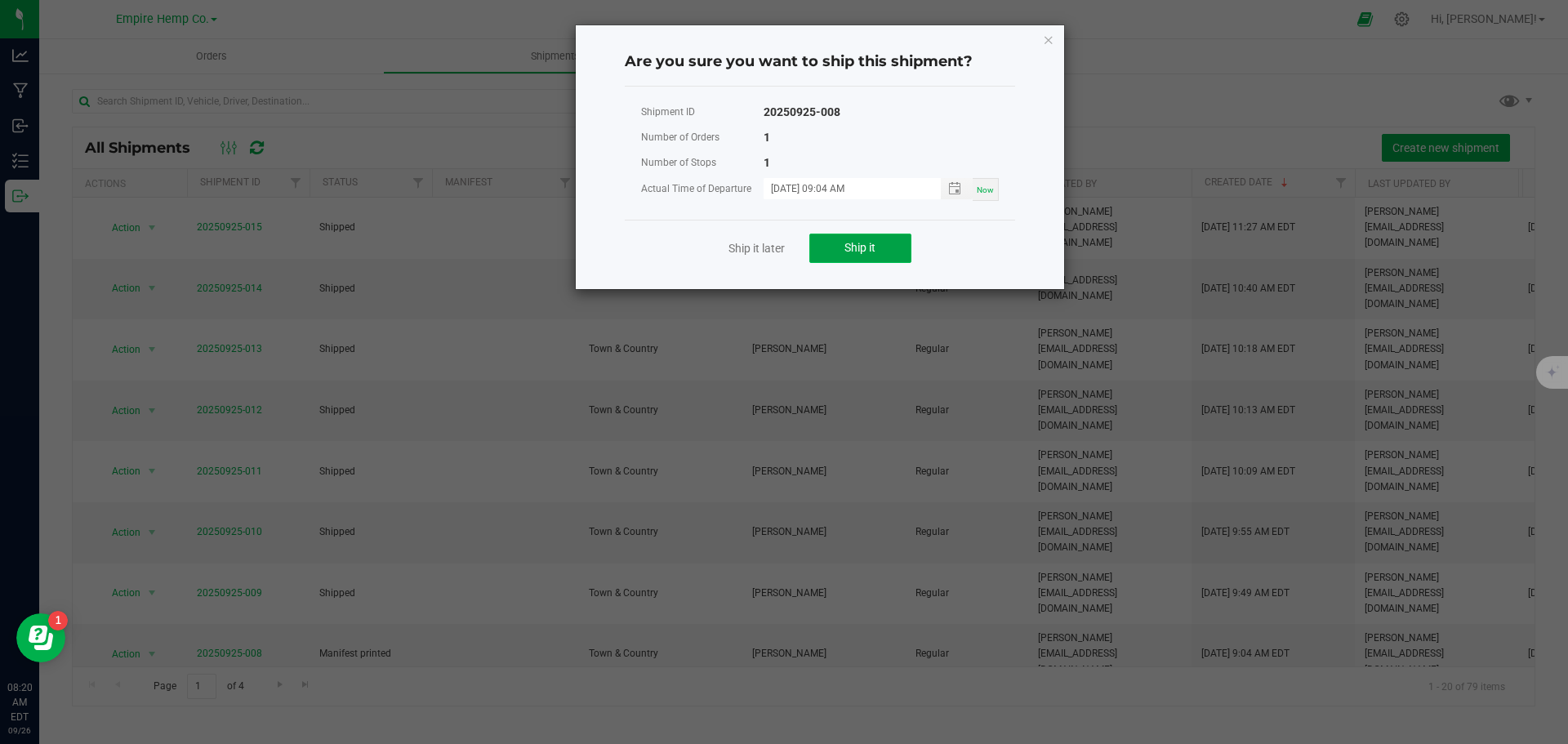
click at [876, 245] on button "Ship it" at bounding box center [860, 249] width 102 height 29
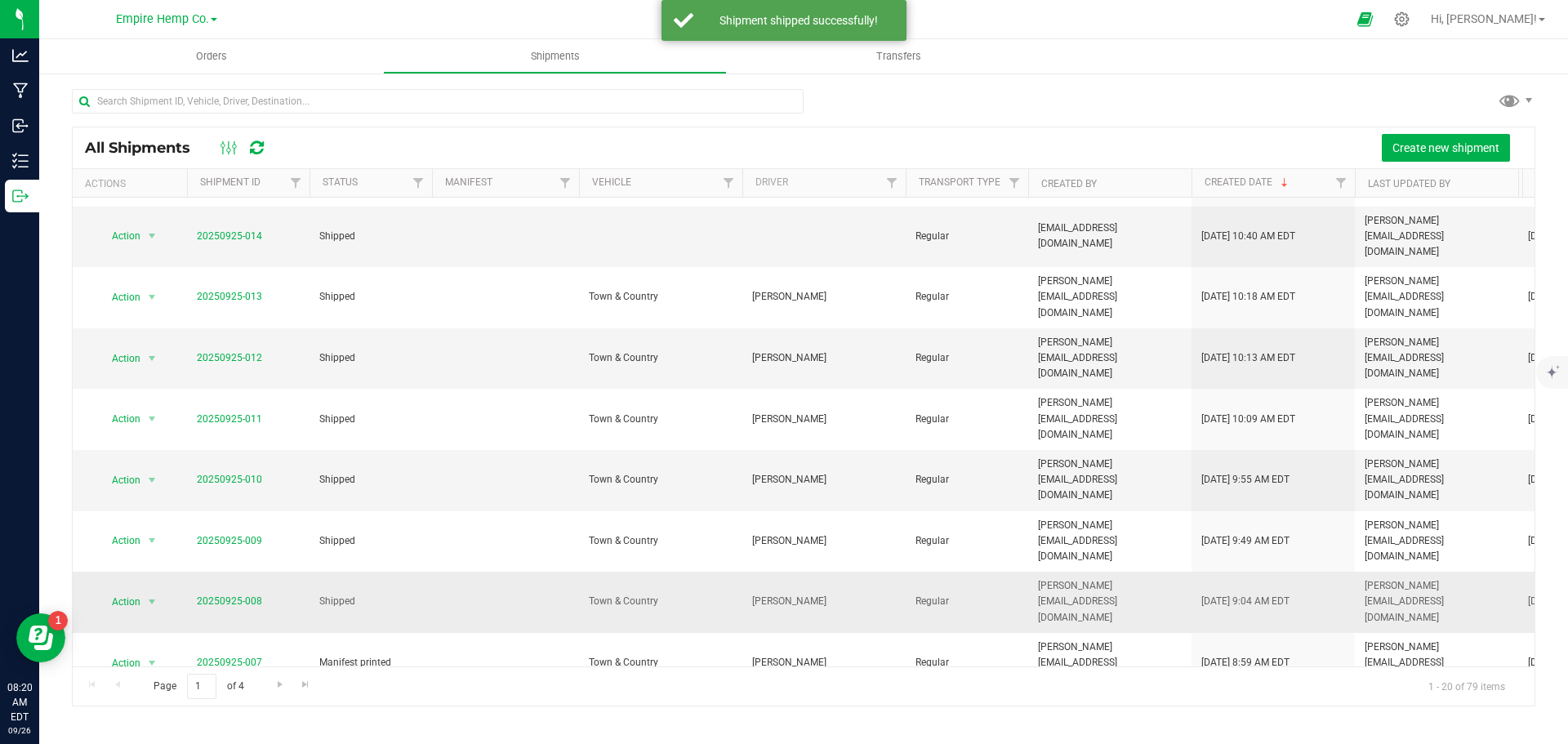
scroll to position [82, 0]
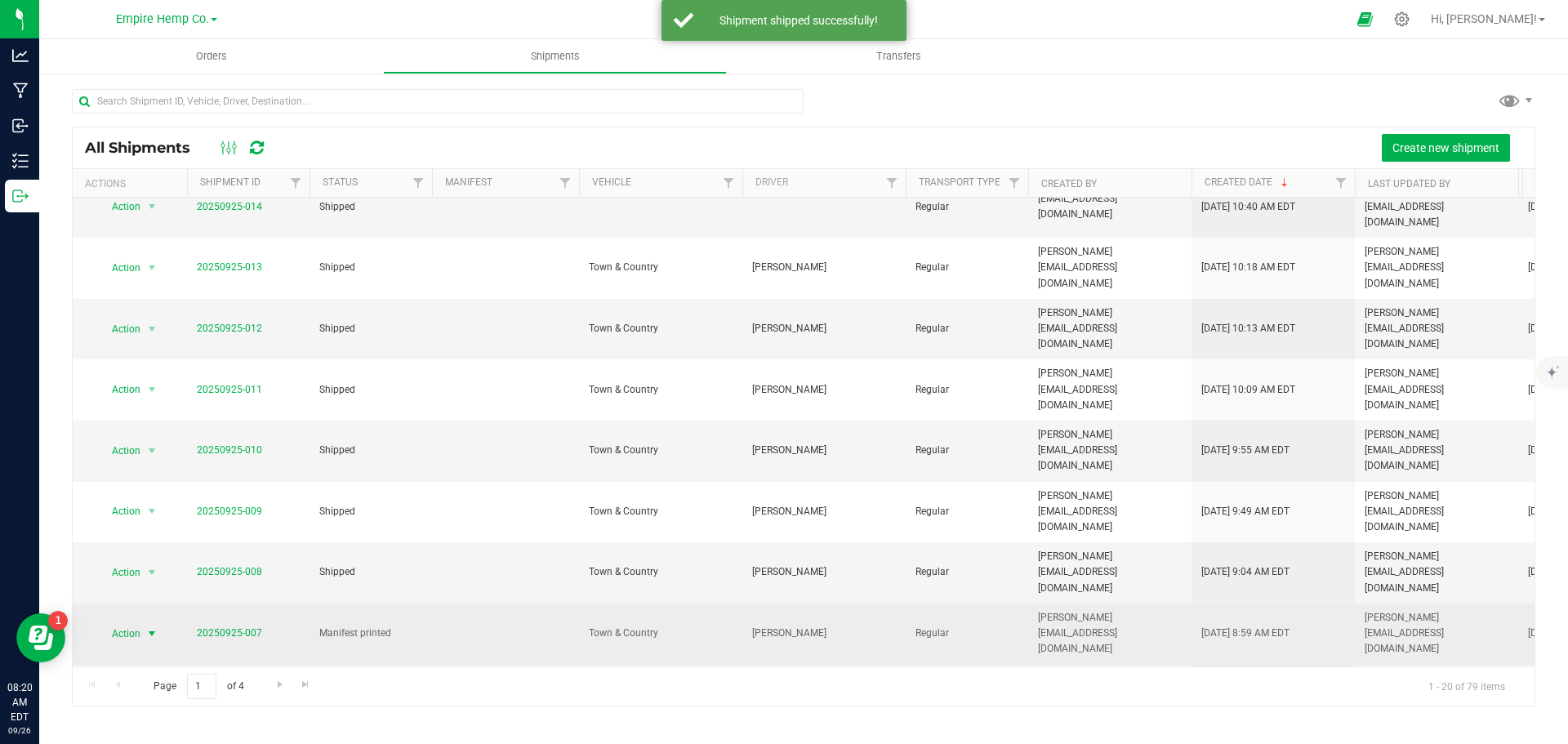
click at [153, 627] on span "select" at bounding box center [151, 634] width 13 height 13
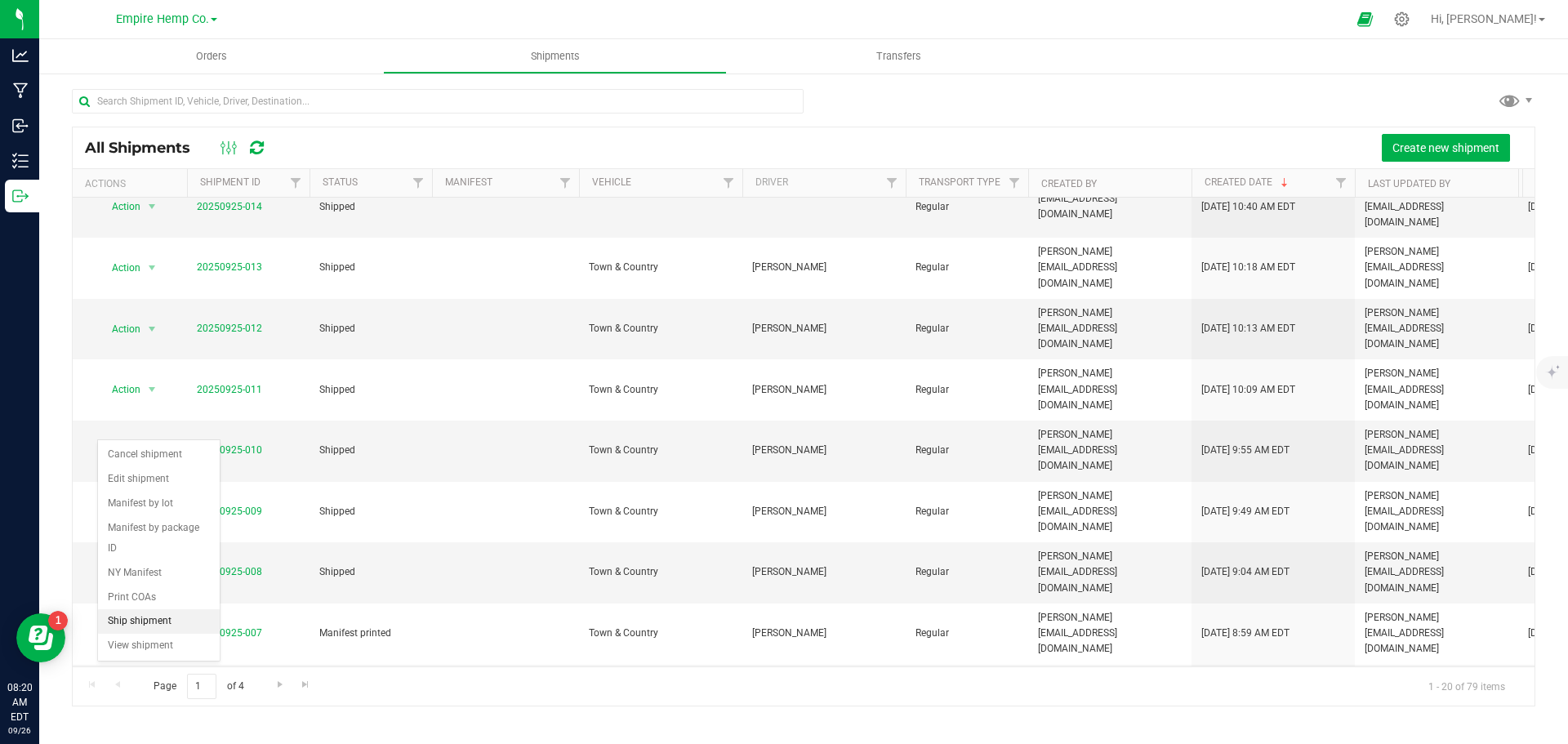
click at [167, 609] on li "Ship shipment" at bounding box center [159, 621] width 122 height 24
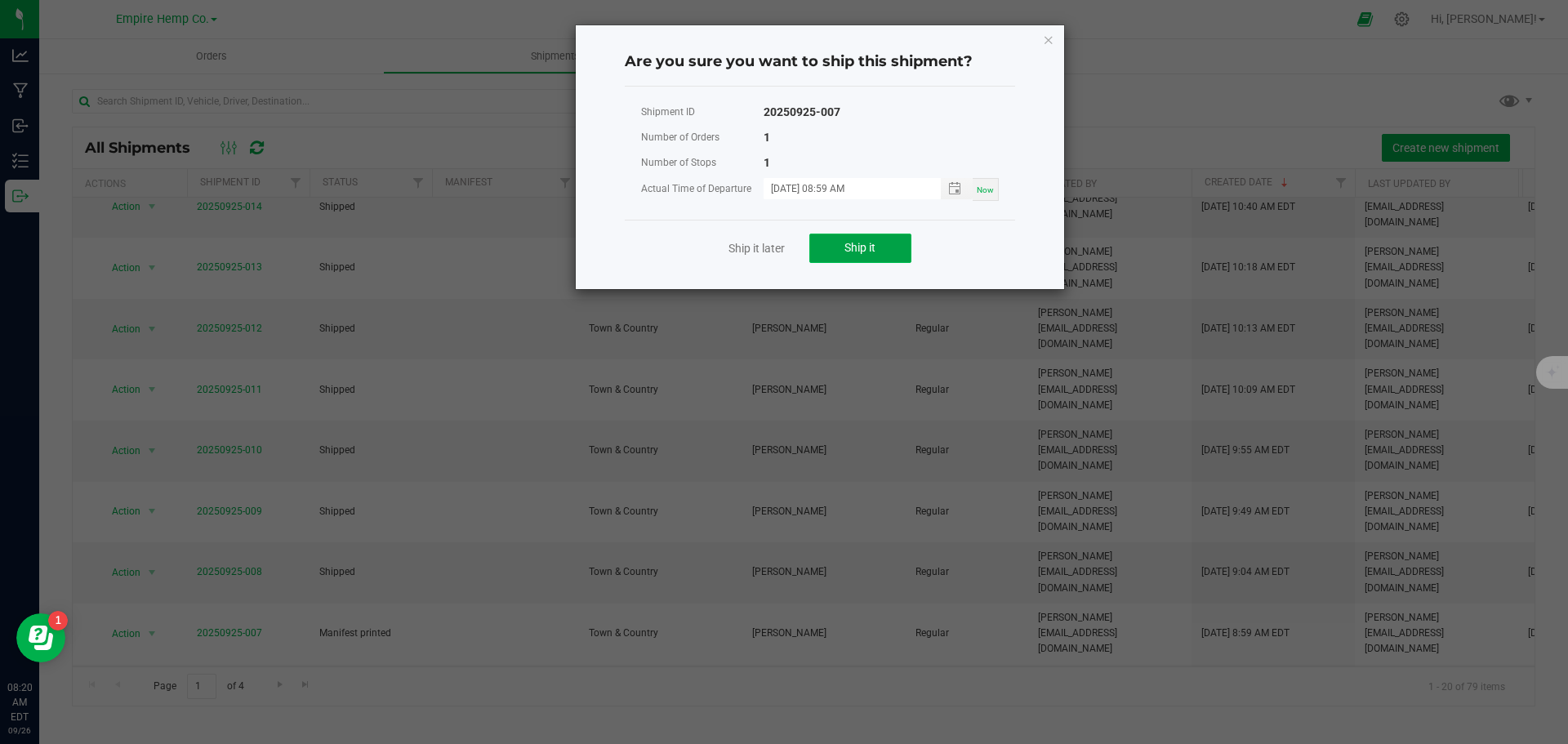
click at [877, 244] on button "Ship it" at bounding box center [860, 249] width 102 height 29
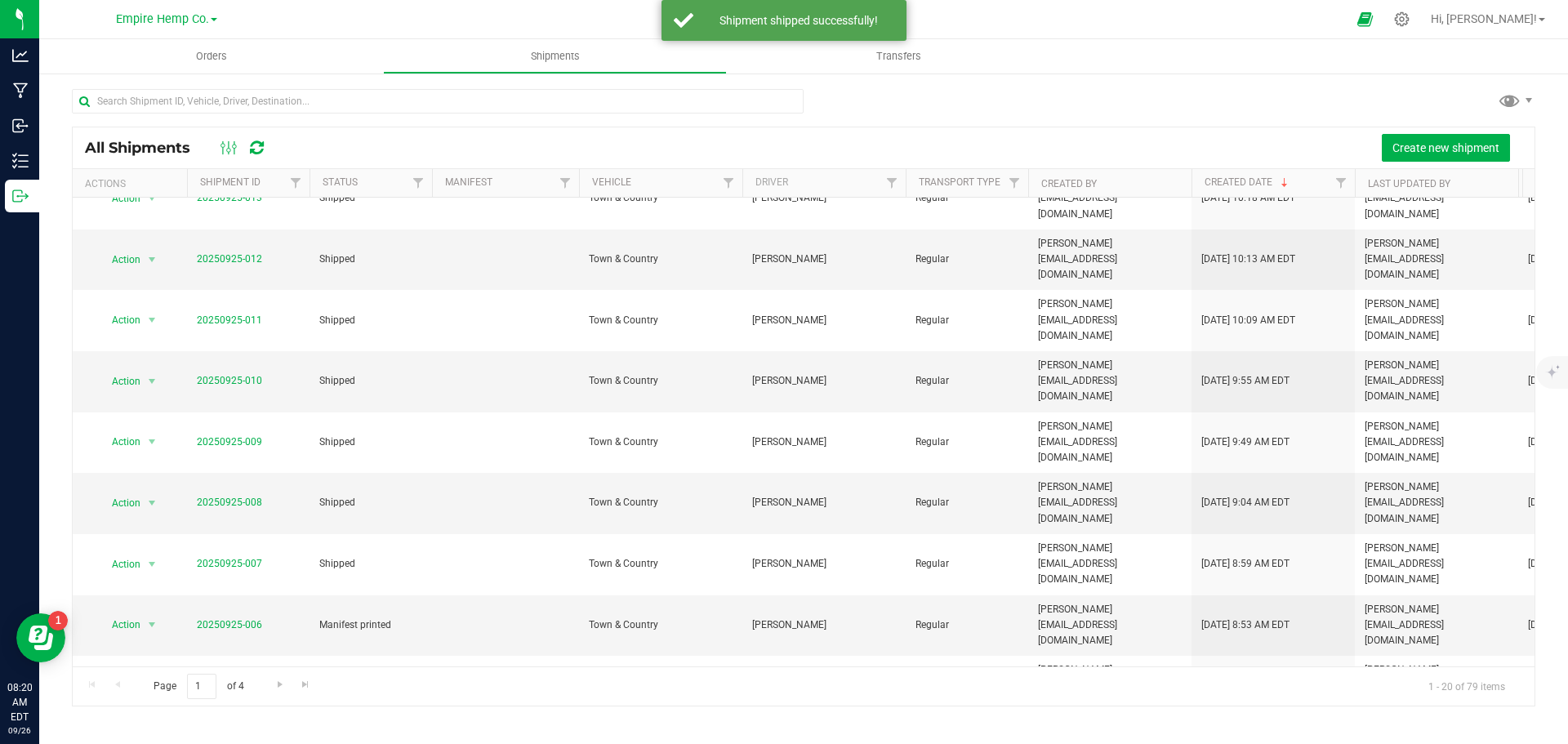
scroll to position [245, 0]
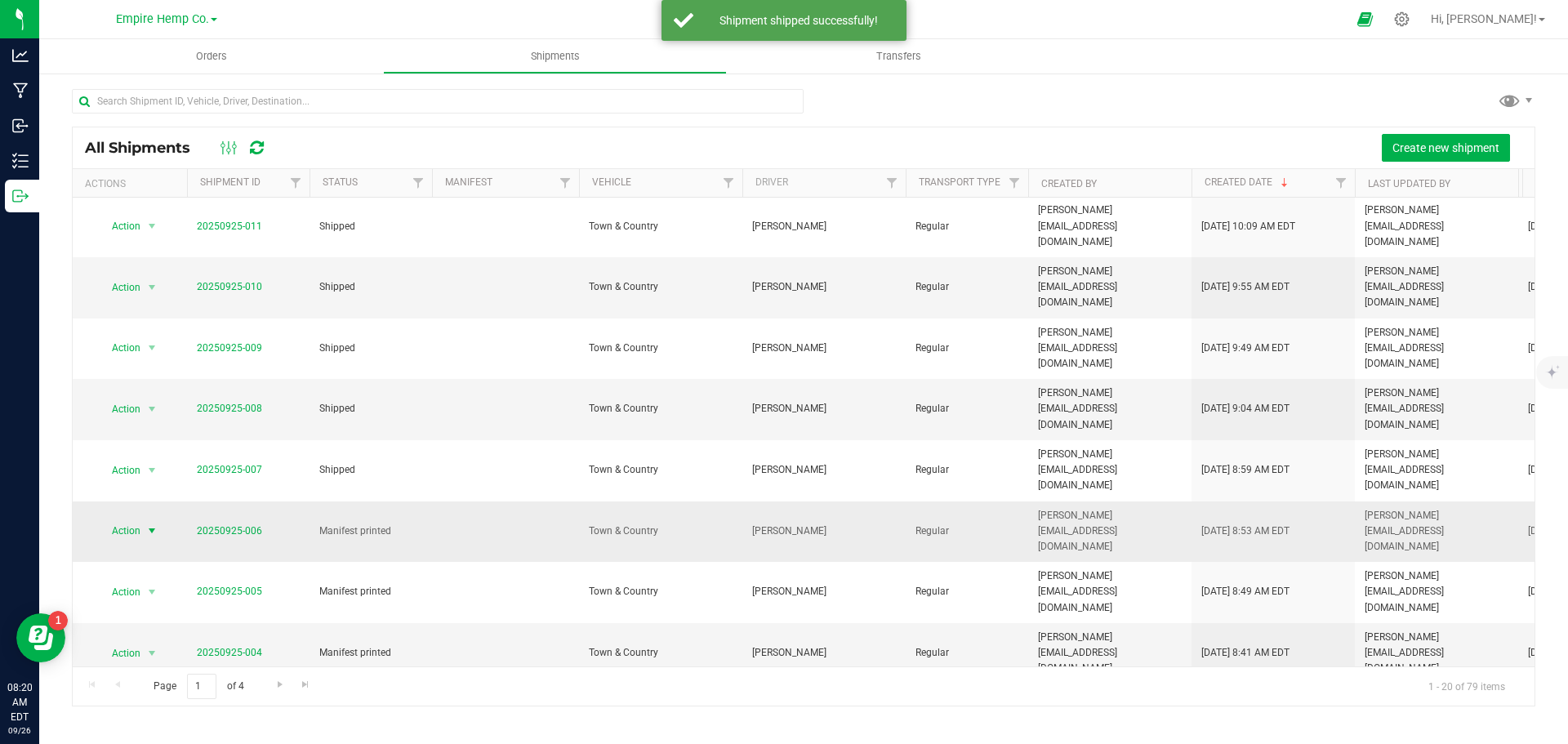
click at [153, 524] on span "select" at bounding box center [151, 530] width 13 height 13
click at [161, 482] on li "Ship shipment" at bounding box center [159, 495] width 122 height 24
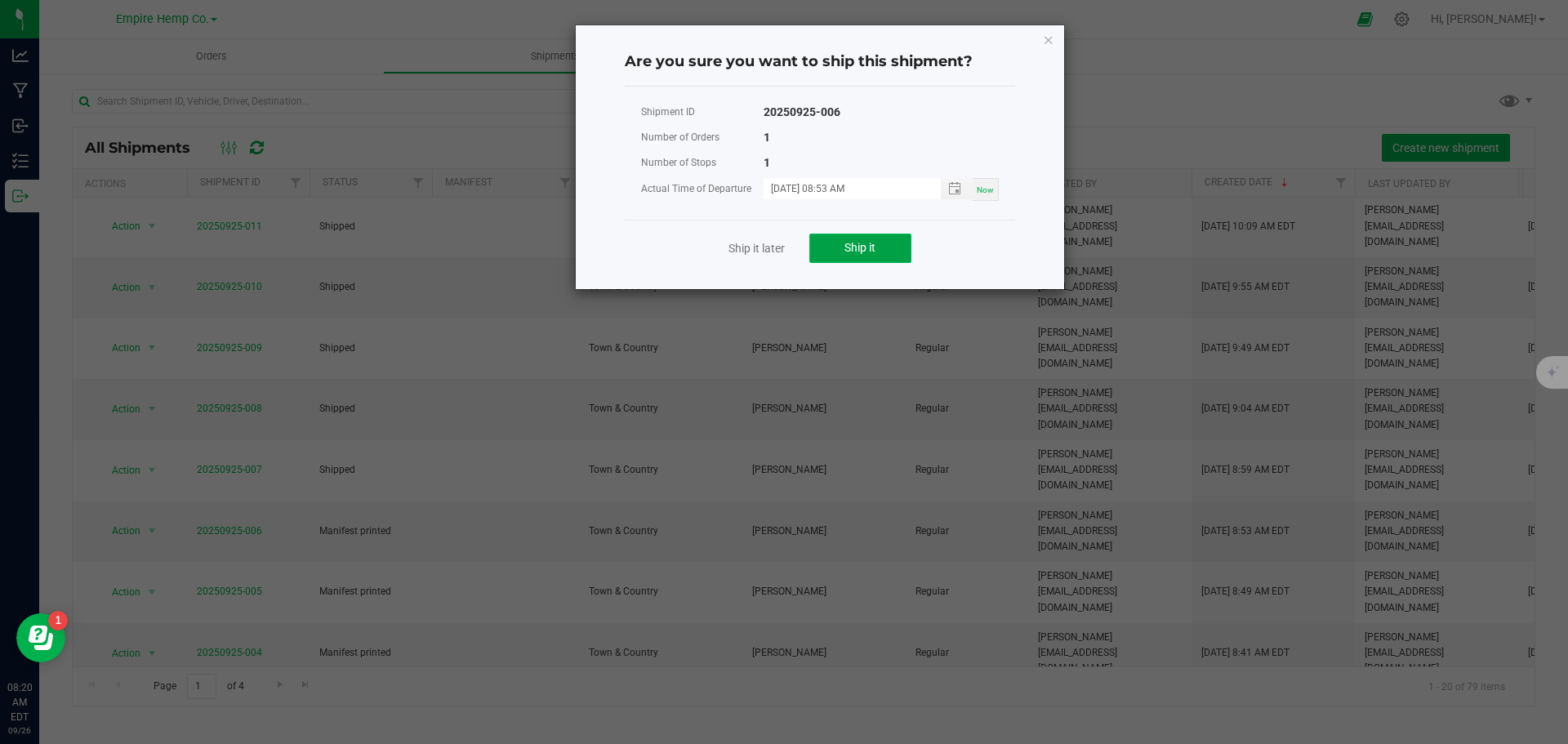
click at [881, 249] on button "Ship it" at bounding box center [860, 249] width 102 height 29
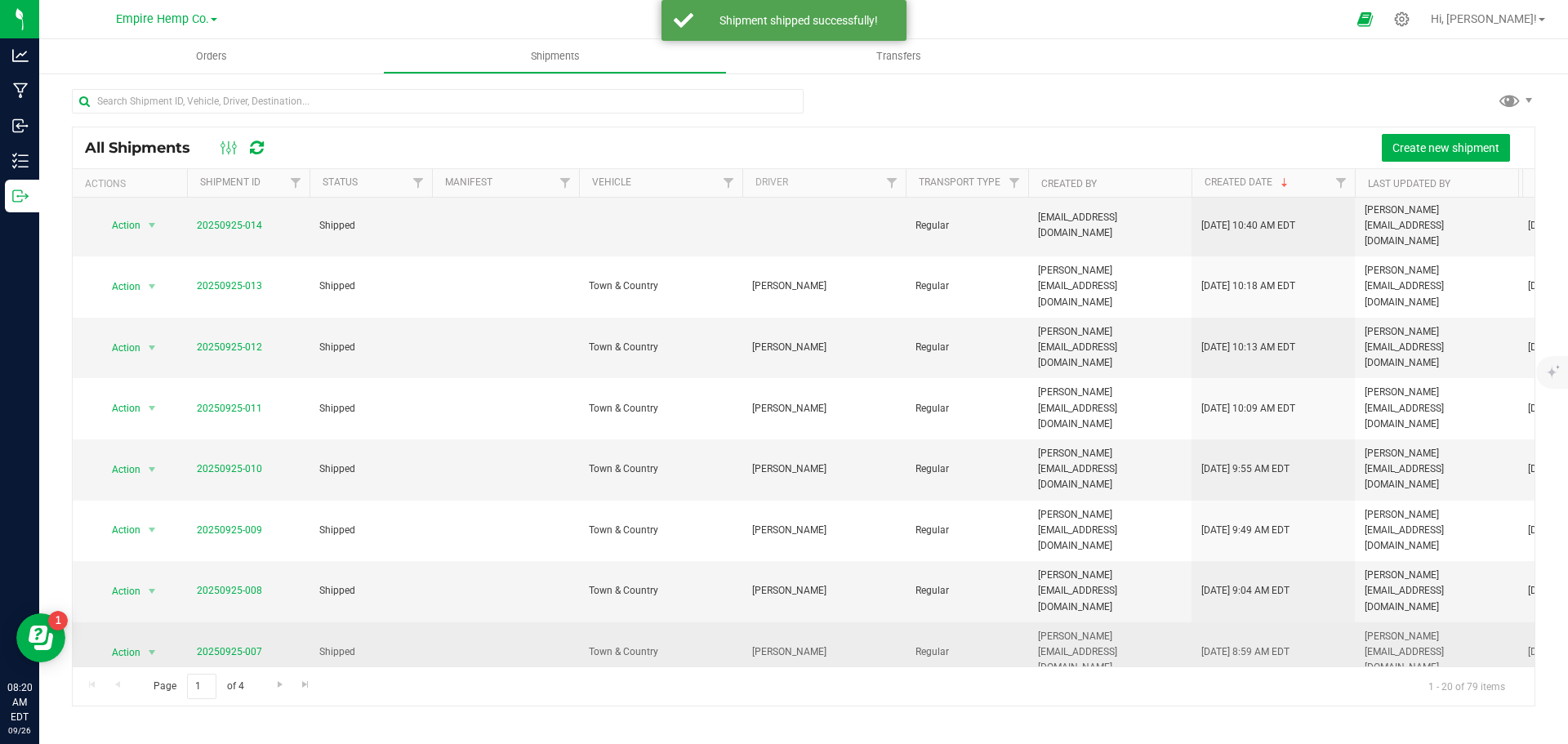
scroll to position [163, 0]
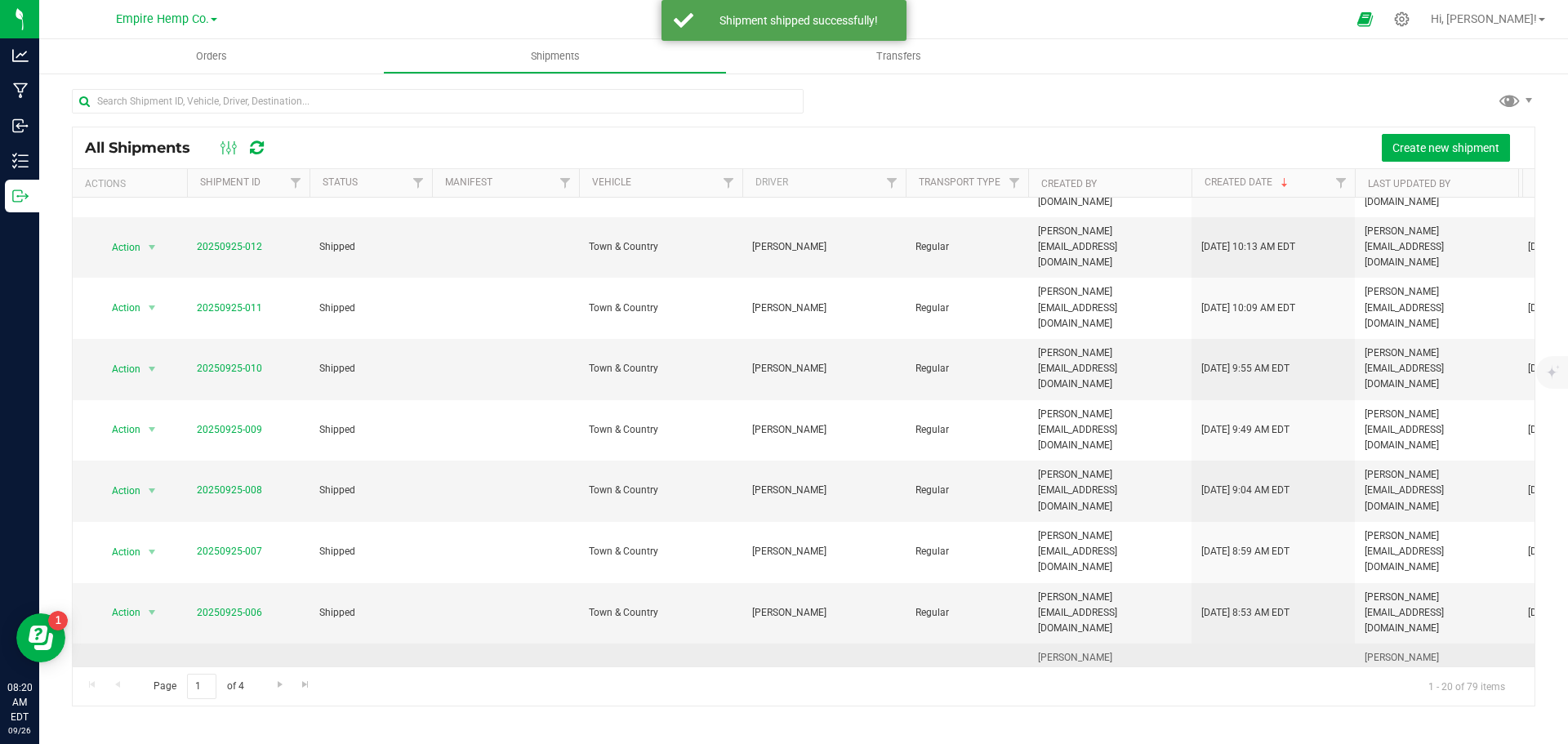
click at [150, 667] on span "select" at bounding box center [151, 673] width 13 height 13
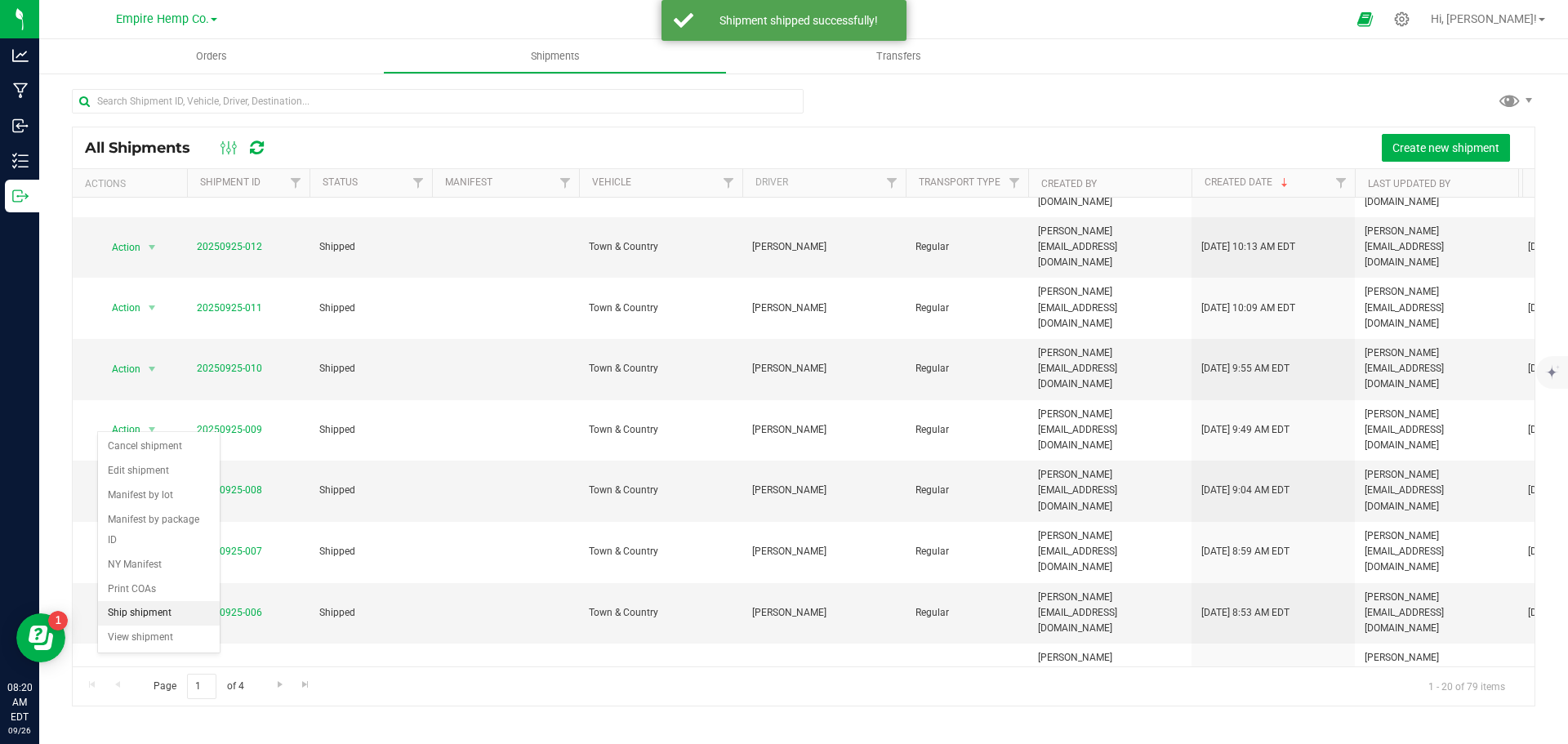
click at [141, 601] on li "Ship shipment" at bounding box center [159, 613] width 122 height 24
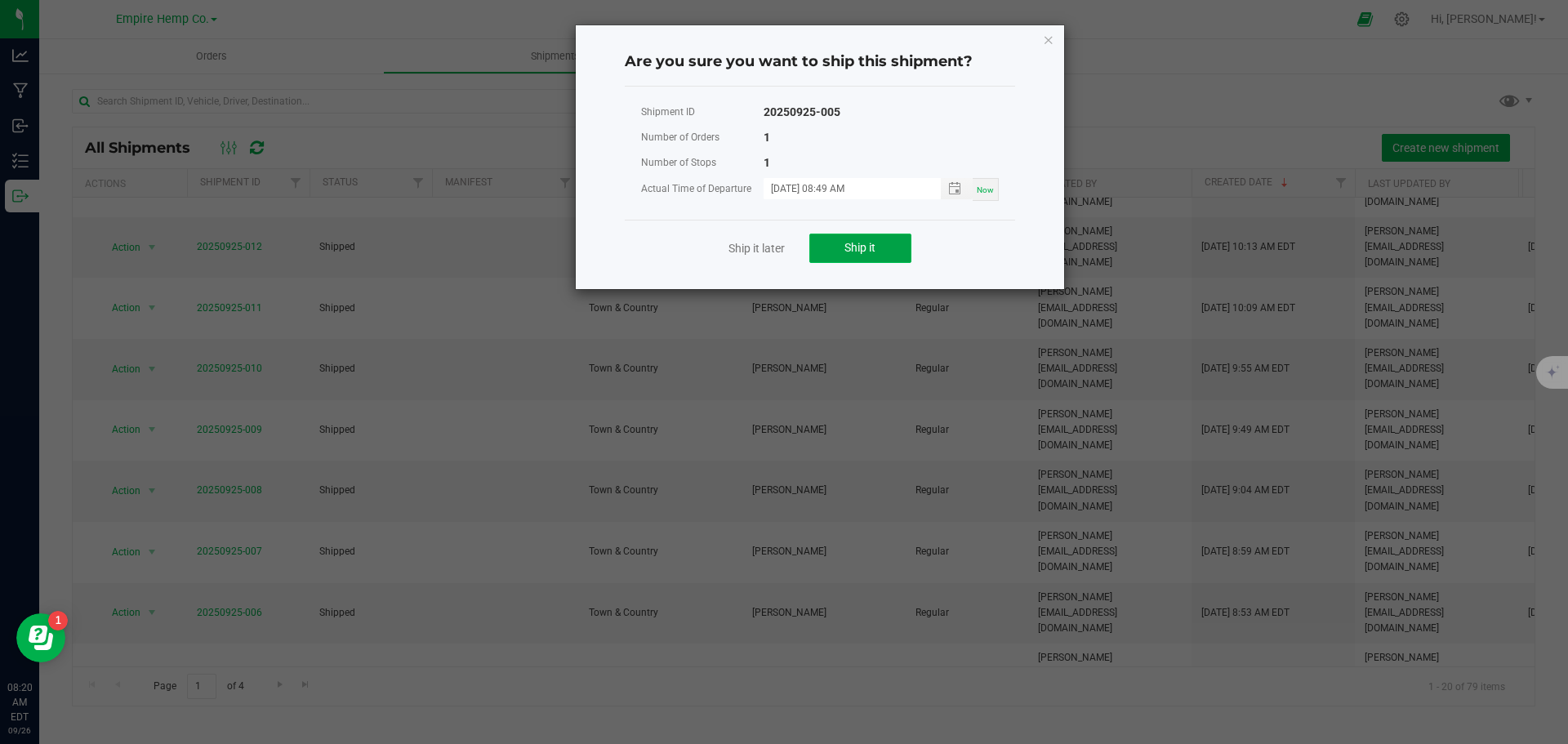
click at [857, 236] on button "Ship it" at bounding box center [860, 249] width 102 height 29
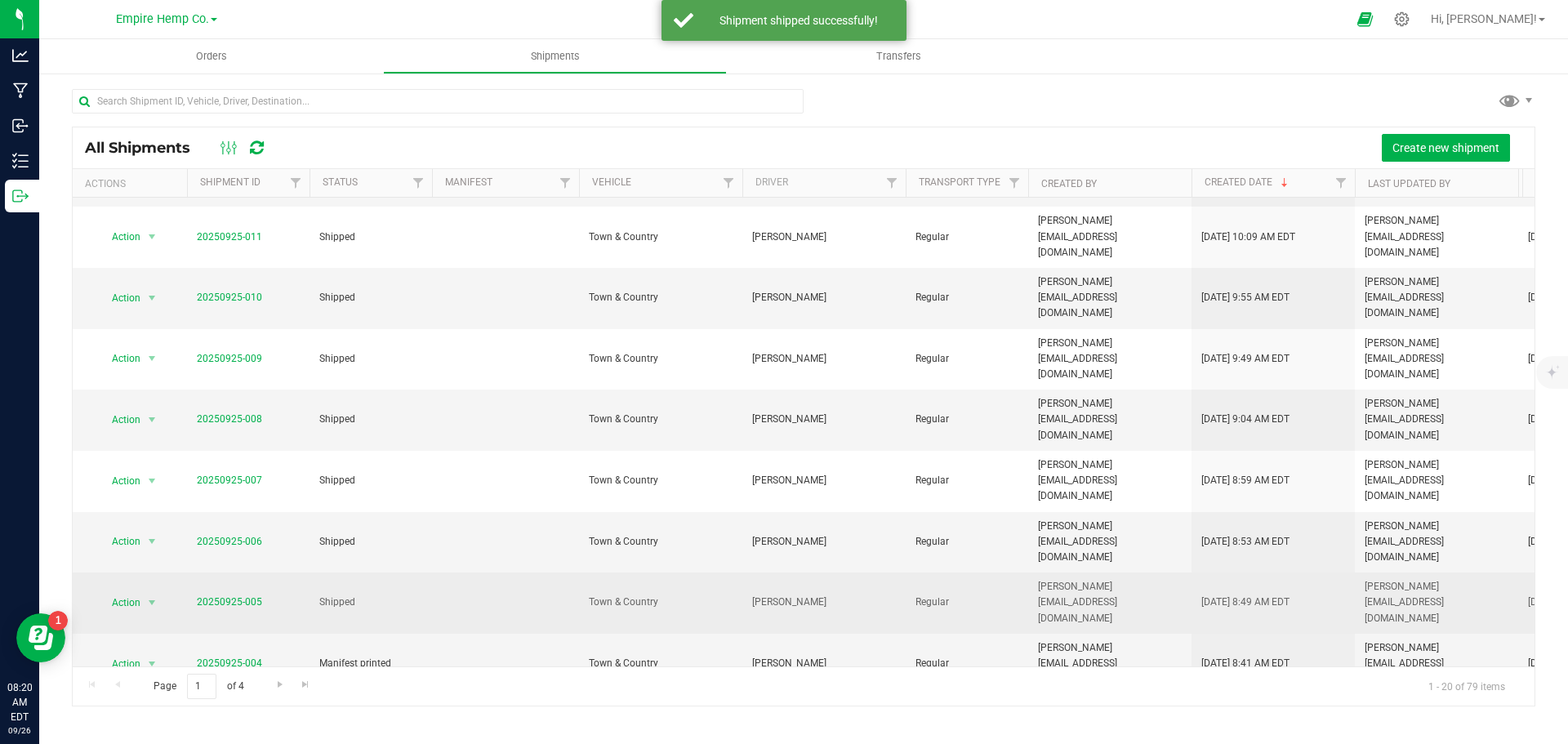
scroll to position [245, 0]
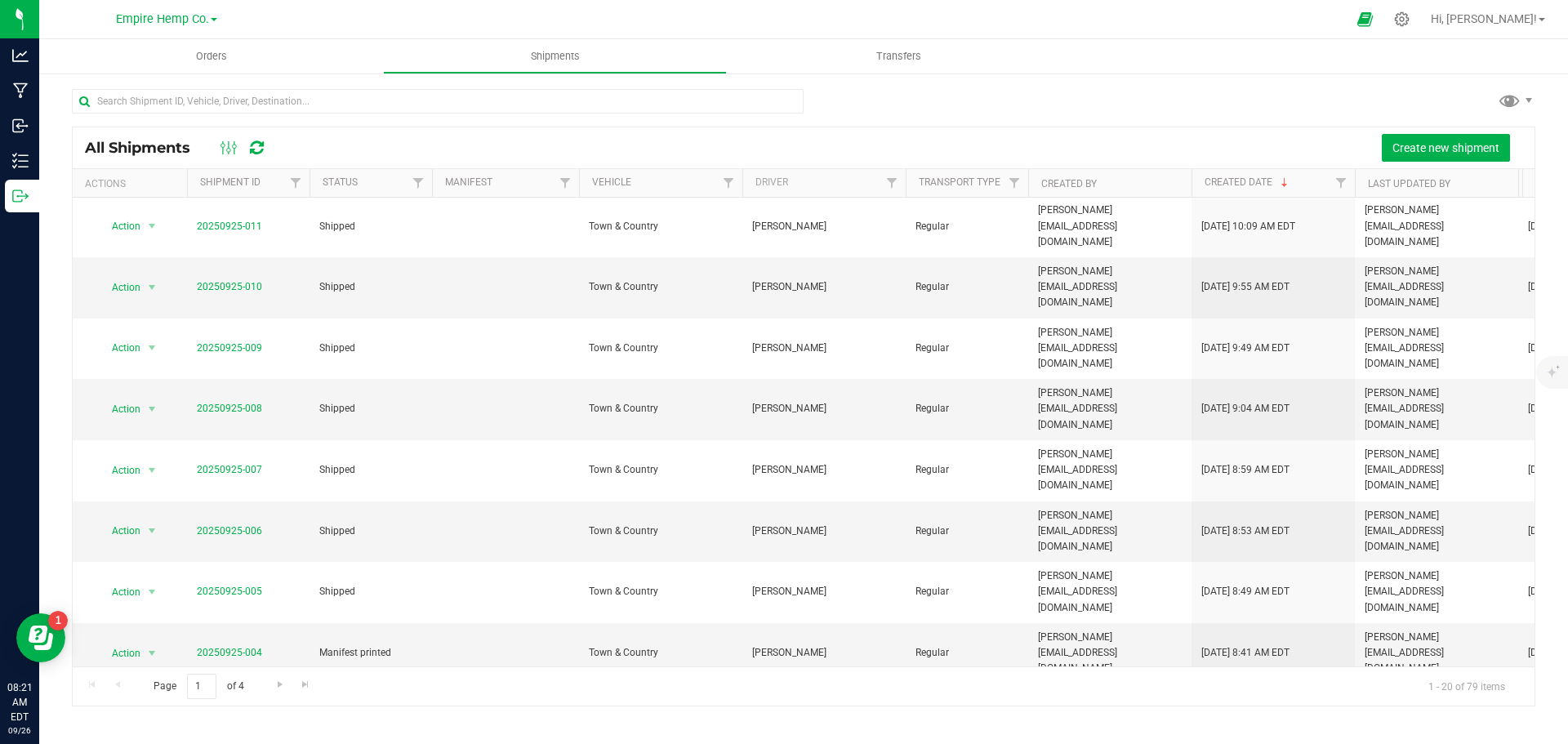
click at [156, 629] on li "Ship shipment" at bounding box center [159, 641] width 122 height 24
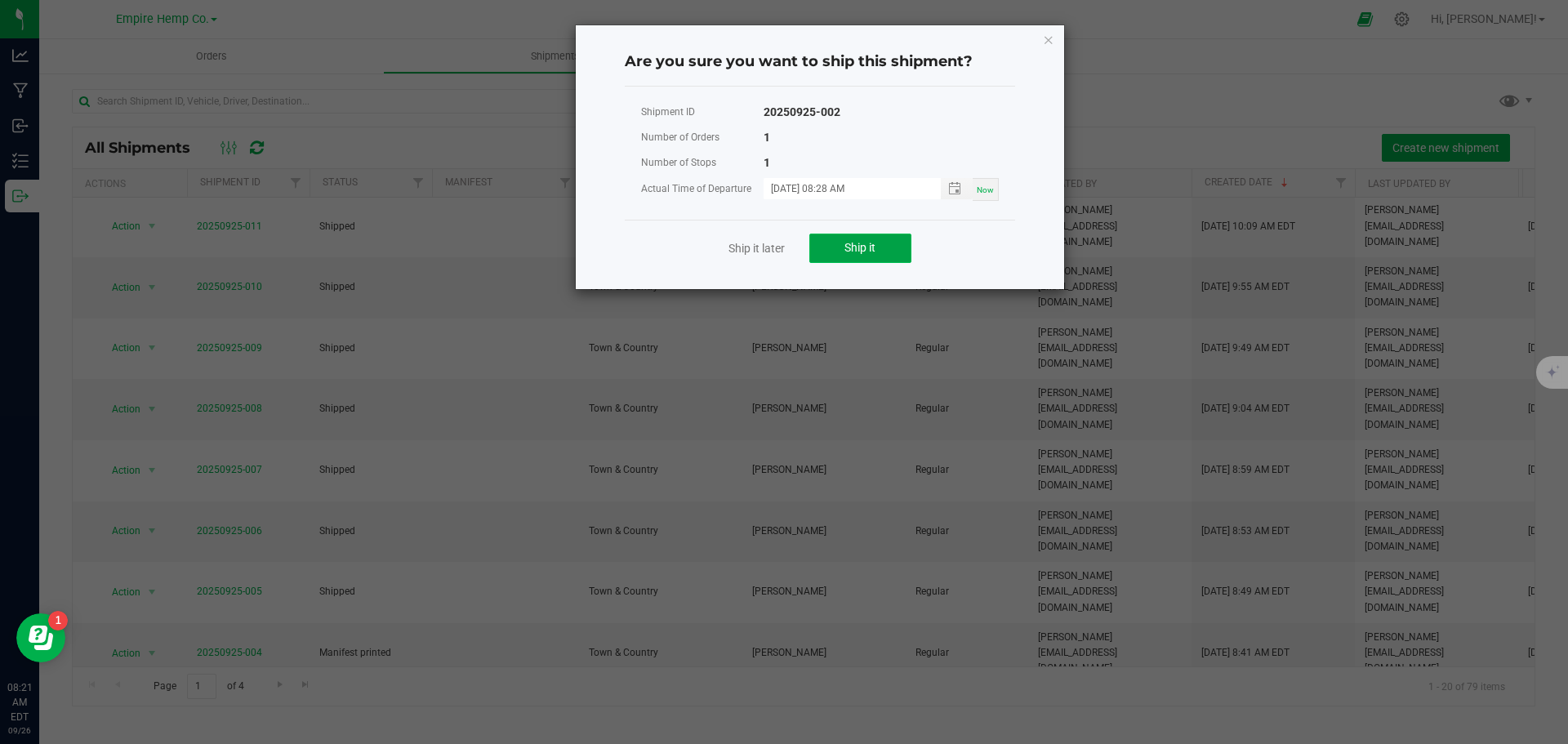
click at [855, 239] on button "Ship it" at bounding box center [860, 249] width 102 height 29
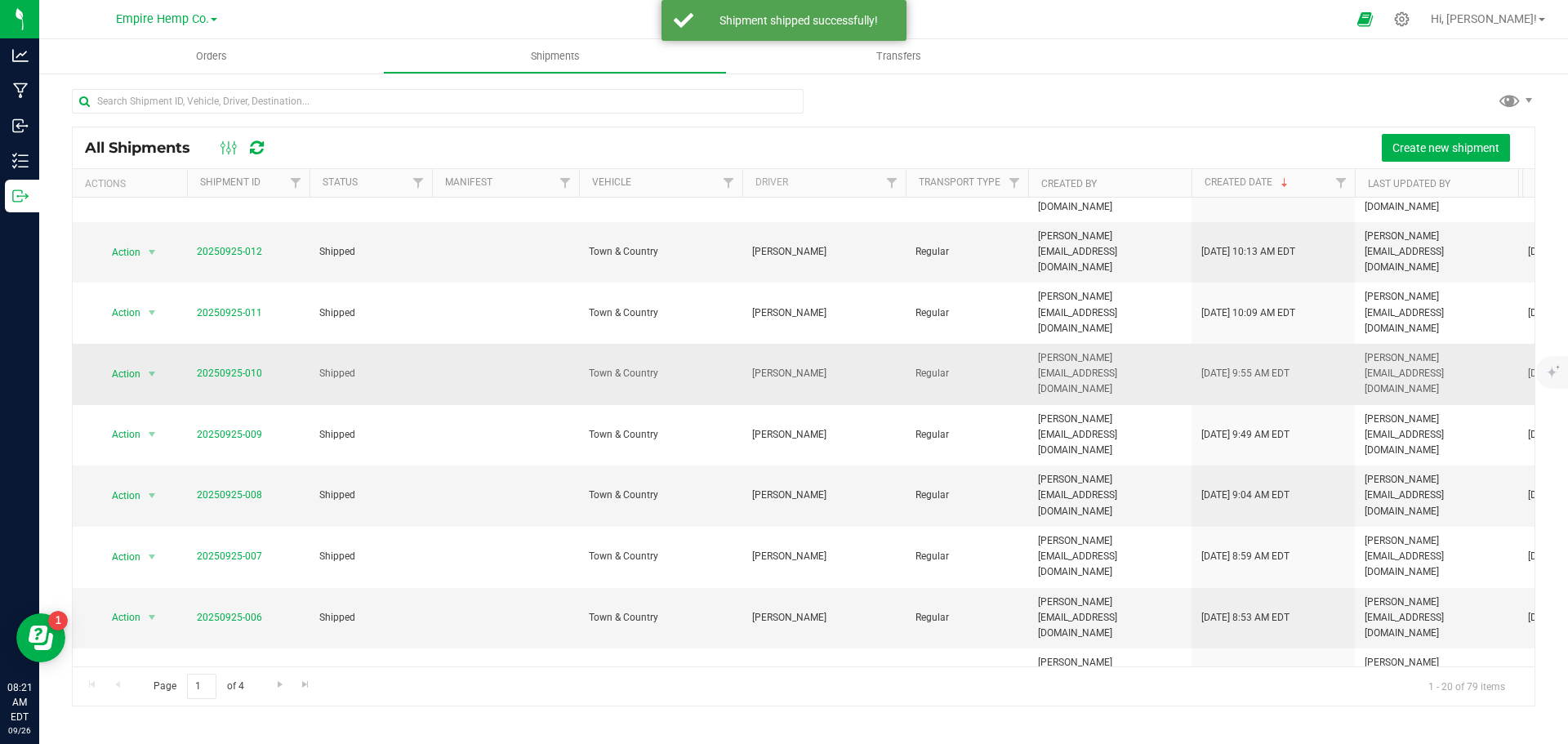
scroll to position [163, 0]
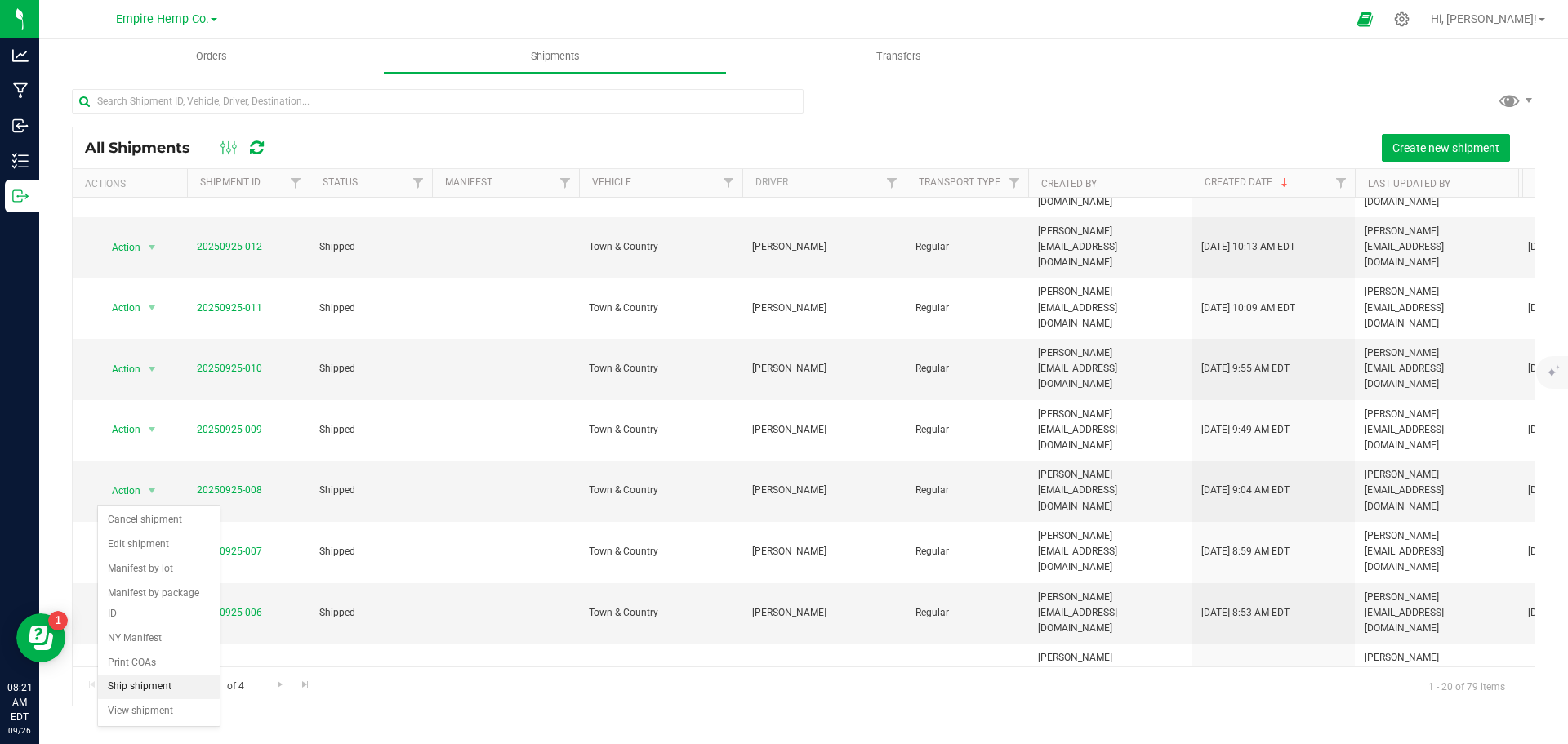
click at [130, 674] on li "Ship shipment" at bounding box center [159, 686] width 122 height 24
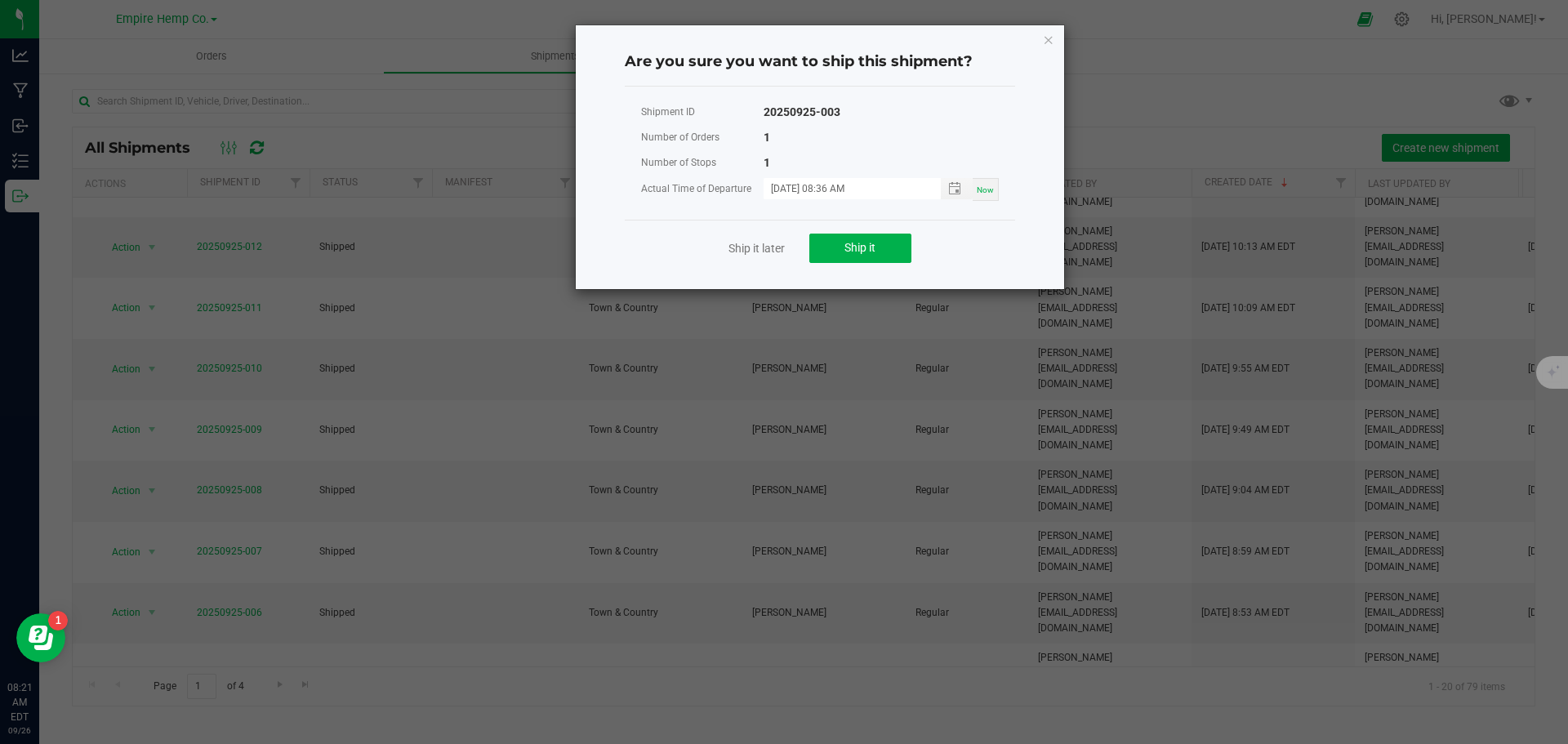
click at [861, 232] on div "Ship it later Ship it" at bounding box center [820, 247] width 390 height 56
click at [861, 244] on span "Ship it" at bounding box center [860, 247] width 31 height 13
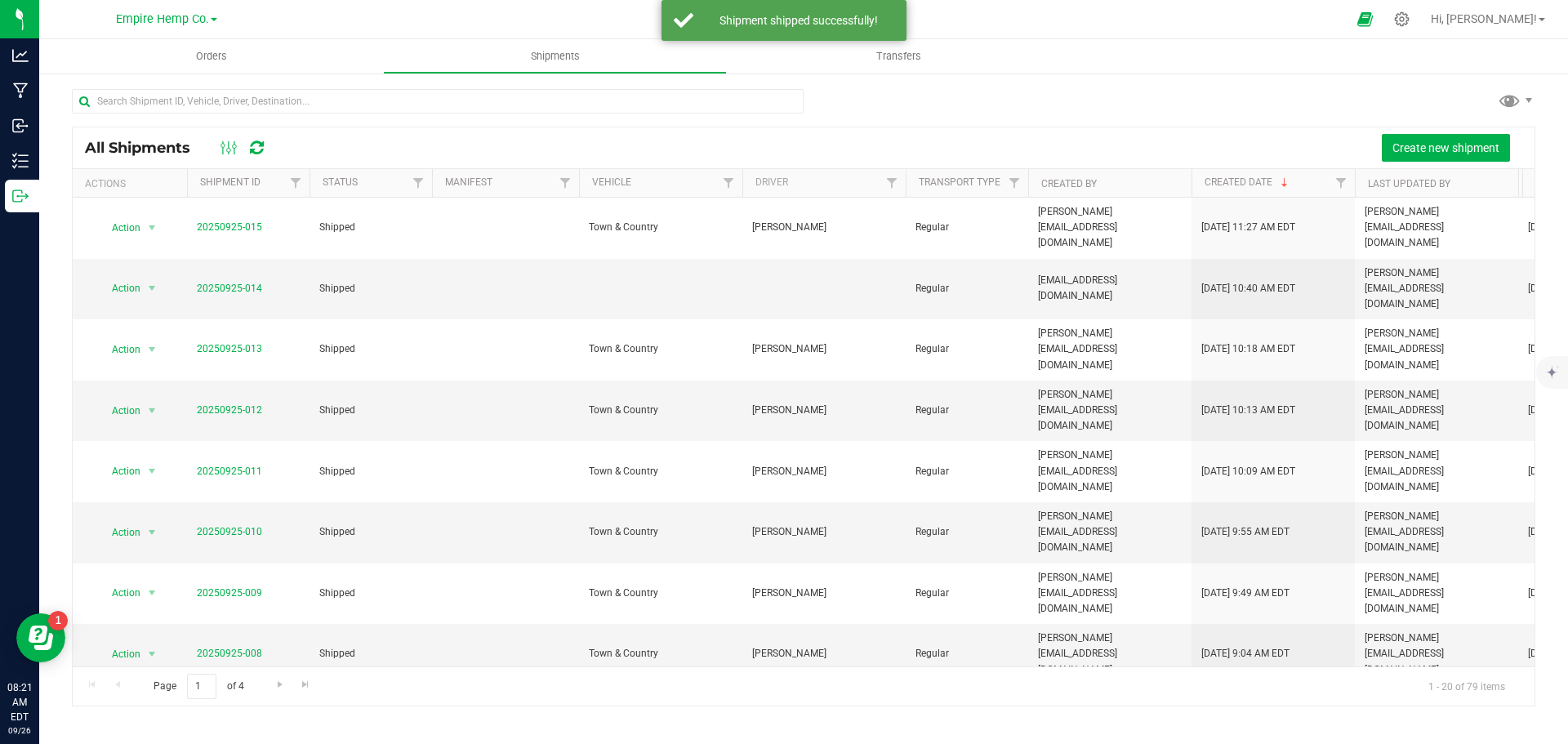
click at [159, 577] on li "Ship shipment" at bounding box center [159, 589] width 122 height 24
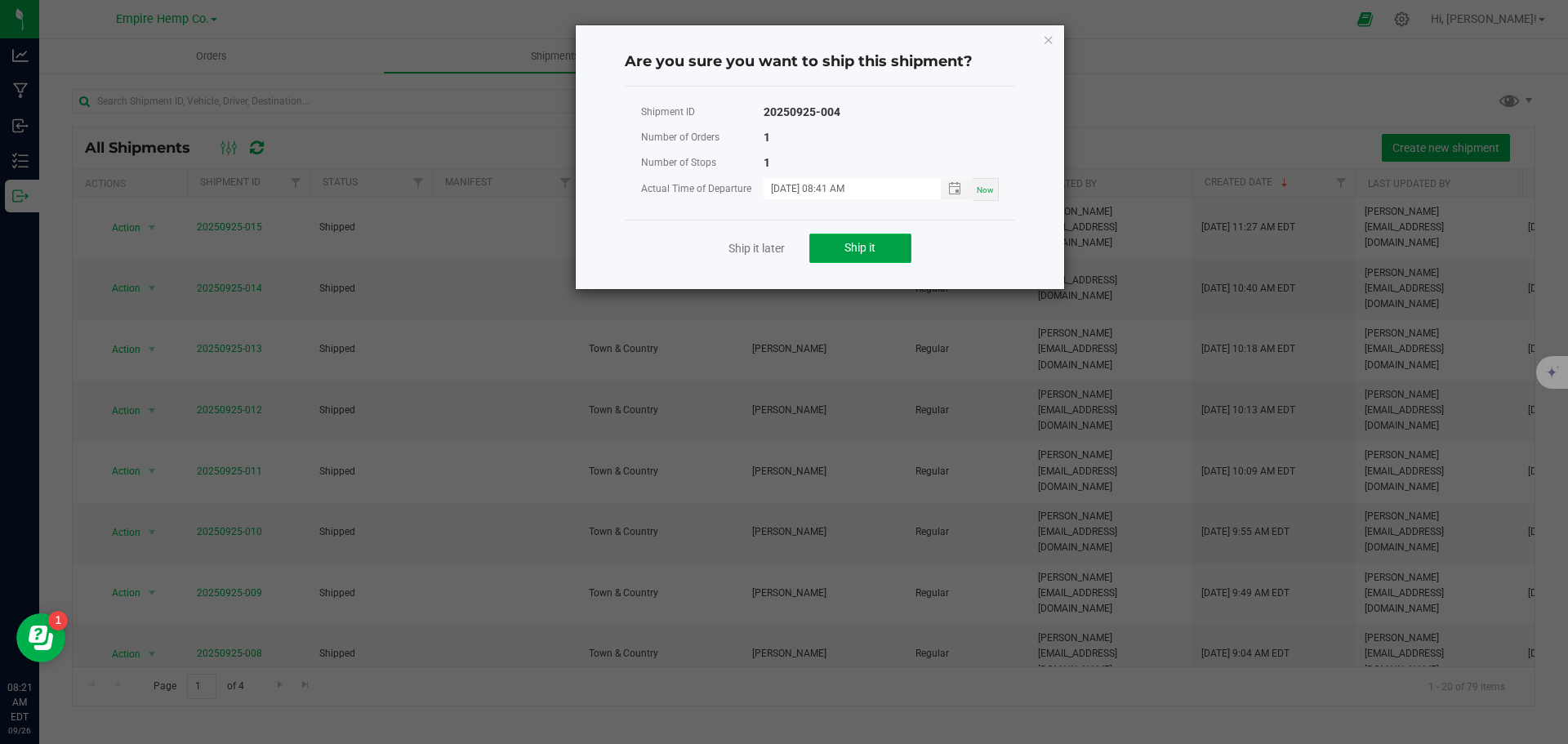
click at [865, 241] on span "Ship it" at bounding box center [860, 247] width 31 height 13
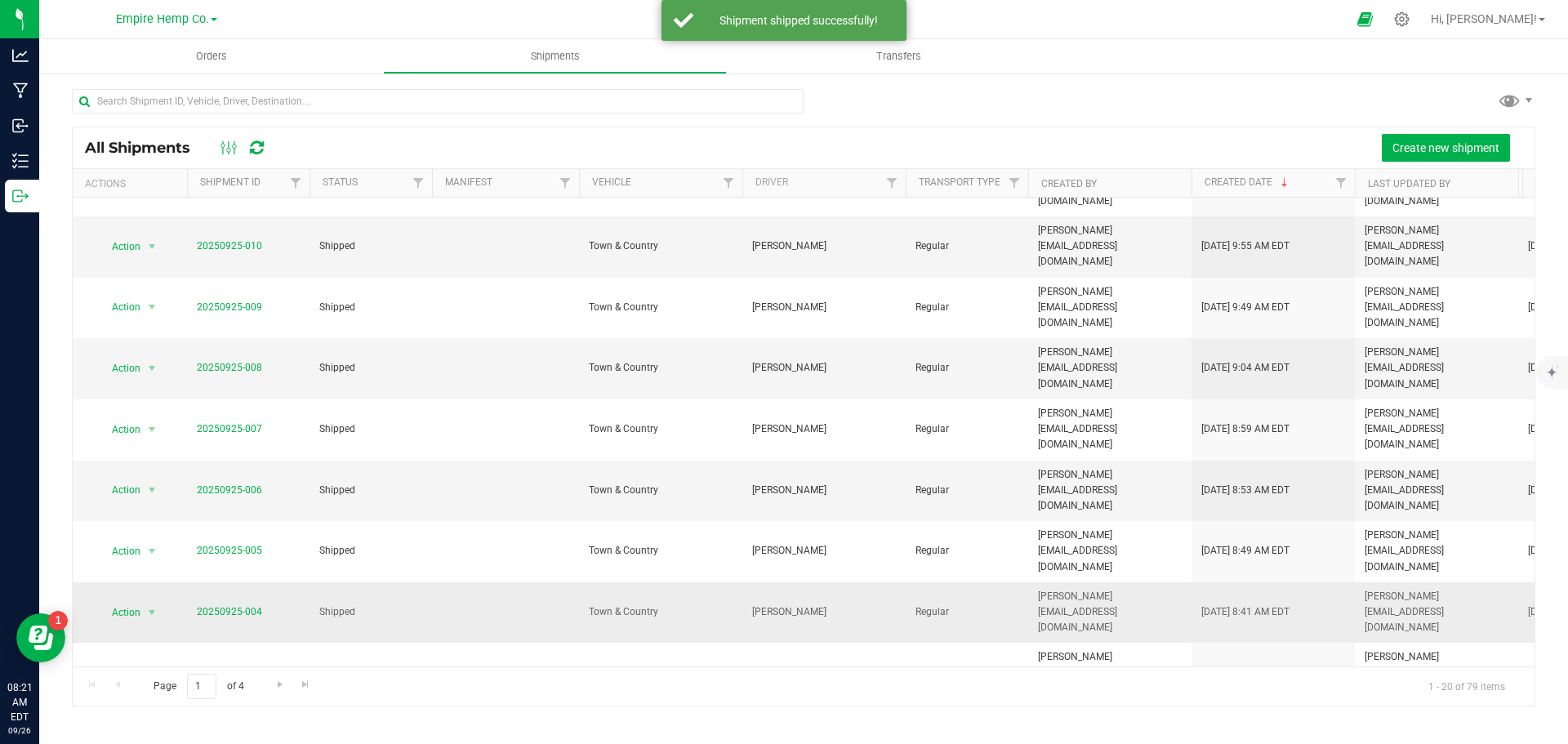
scroll to position [0, 0]
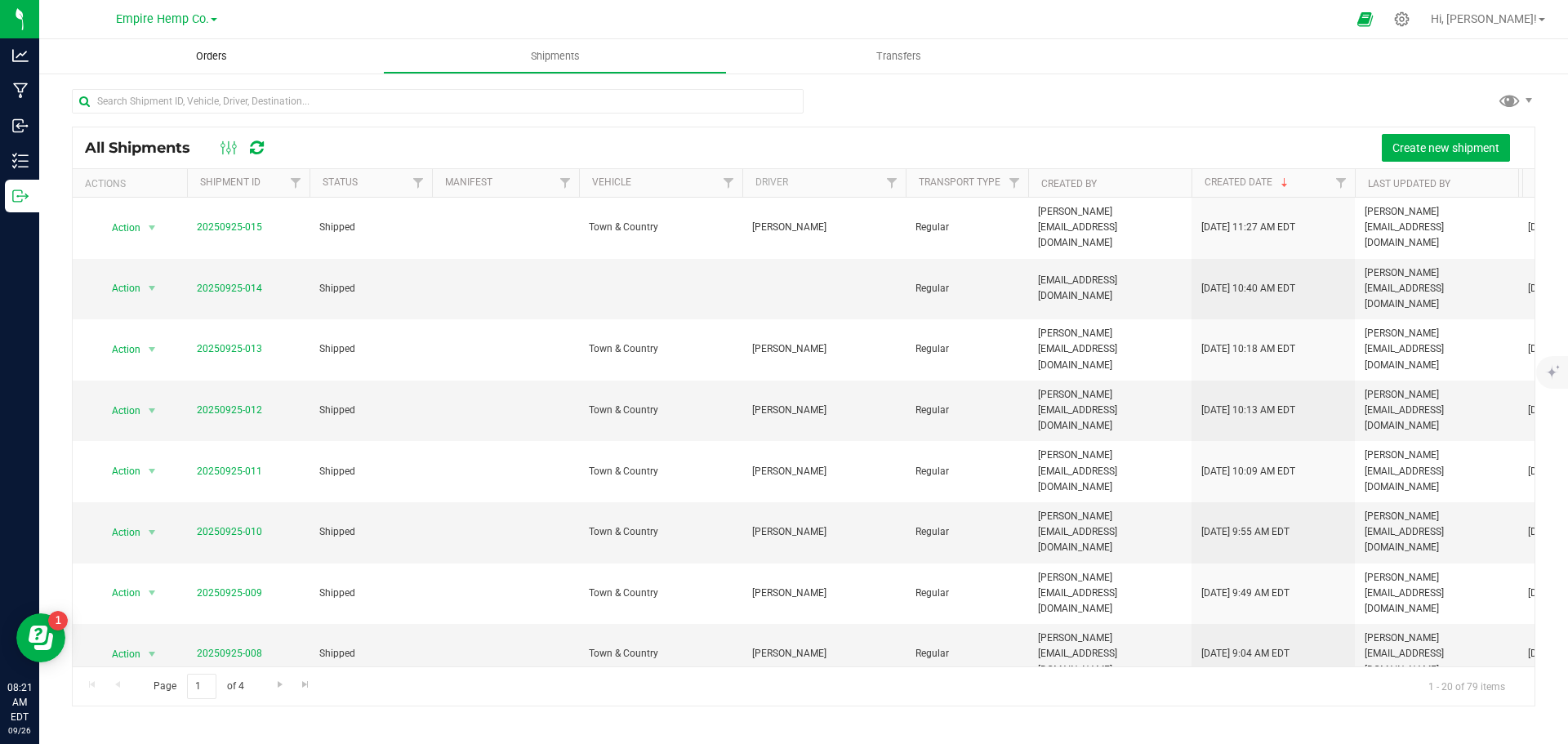
click at [218, 56] on span "Orders" at bounding box center [212, 56] width 75 height 15
